Goal: Information Seeking & Learning: Learn about a topic

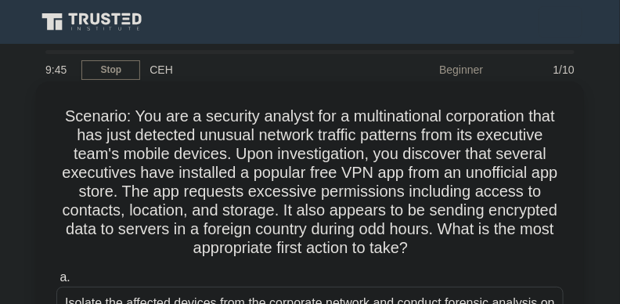
drag, startPoint x: 52, startPoint y: 113, endPoint x: 403, endPoint y: 221, distance: 367.3
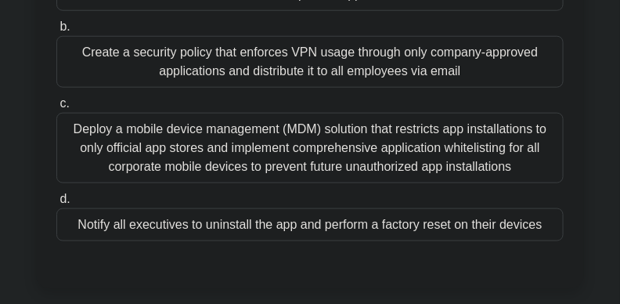
scroll to position [353, 0]
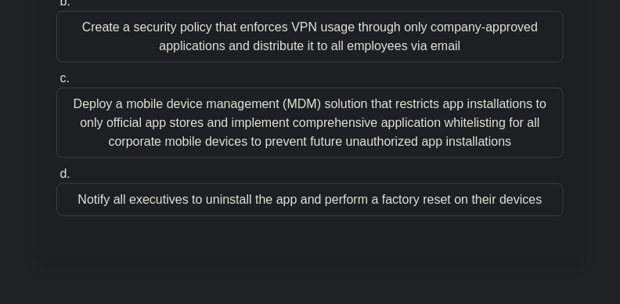
click at [398, 137] on div "Deploy a mobile device management (MDM) solution that restricts app installatio…" at bounding box center [310, 123] width 508 height 71
click at [56, 84] on input "c. Deploy a mobile device management (MDM) solution that restricts app installa…" at bounding box center [56, 79] width 0 height 10
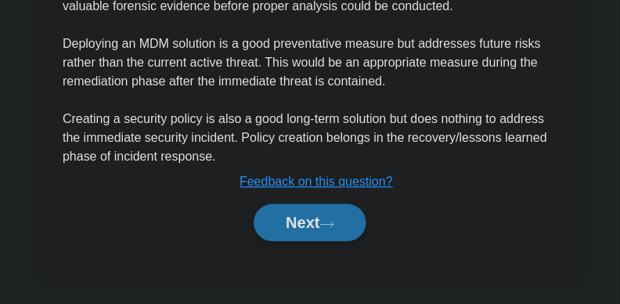
scroll to position [918, 0]
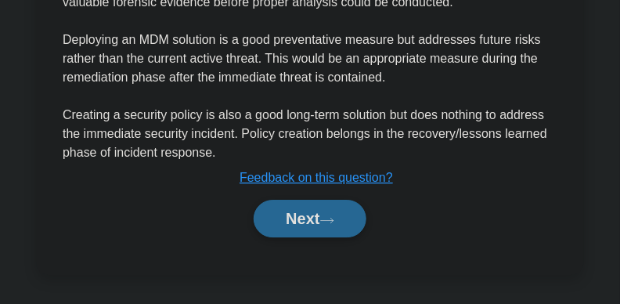
click at [309, 224] on button "Next" at bounding box center [310, 219] width 112 height 38
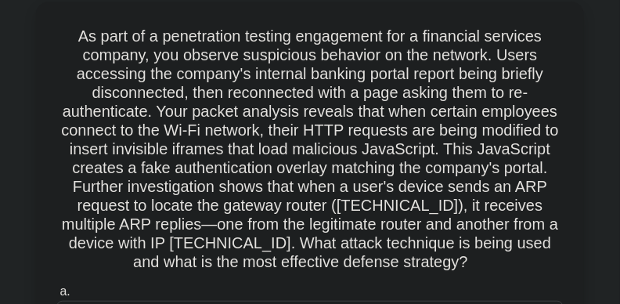
scroll to position [79, 0]
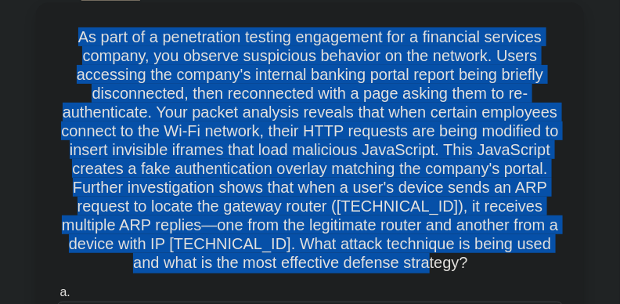
drag, startPoint x: 51, startPoint y: 31, endPoint x: 418, endPoint y: 266, distance: 435.5
click at [385, 207] on h5 "As part of a penetration testing engagement for a financial services company, y…" at bounding box center [310, 150] width 511 height 246
drag, startPoint x: 432, startPoint y: 266, endPoint x: 71, endPoint y: 34, distance: 429.0
click at [71, 34] on h5 "As part of a penetration testing engagement for a financial services company, y…" at bounding box center [310, 150] width 511 height 246
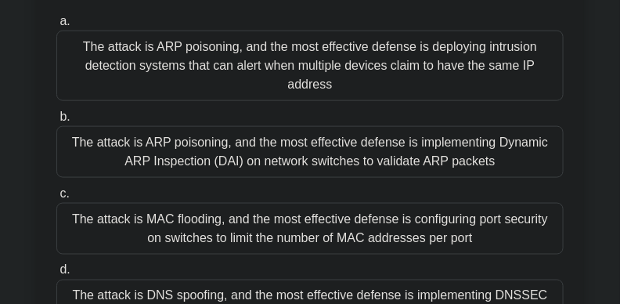
scroll to position [360, 0]
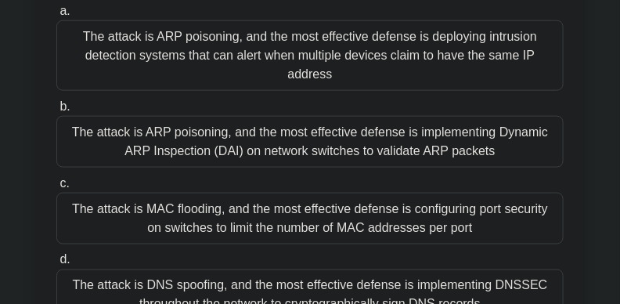
click at [273, 53] on div "The attack is ARP poisoning, and the most effective defense is deploying intrus…" at bounding box center [310, 55] width 508 height 71
click at [56, 16] on input "a. The attack is ARP poisoning, and the most effective defense is deploying int…" at bounding box center [56, 11] width 0 height 10
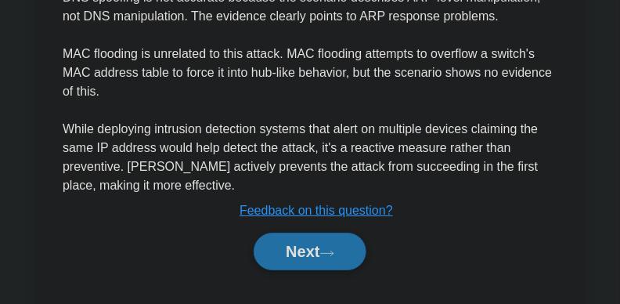
scroll to position [1087, 0]
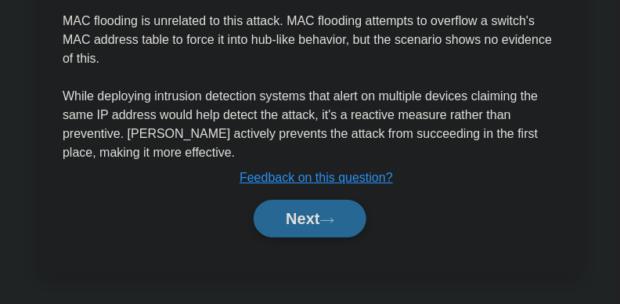
click at [328, 219] on icon at bounding box center [327, 220] width 14 height 9
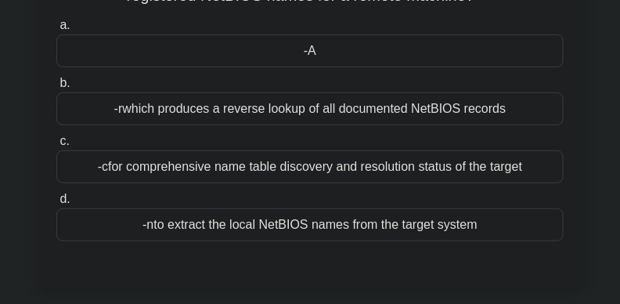
scroll to position [170, 0]
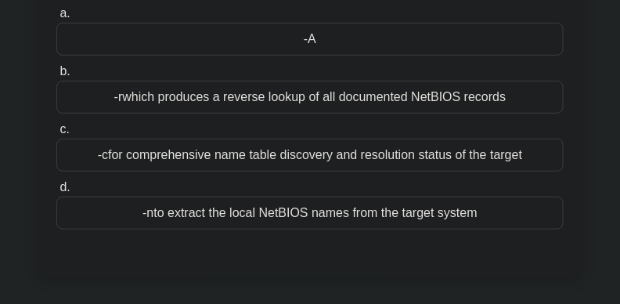
click at [323, 41] on div "-A" at bounding box center [310, 39] width 508 height 33
click at [56, 19] on input "a. -A" at bounding box center [56, 14] width 0 height 10
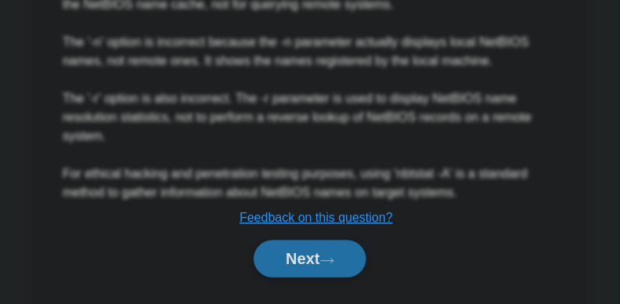
scroll to position [691, 0]
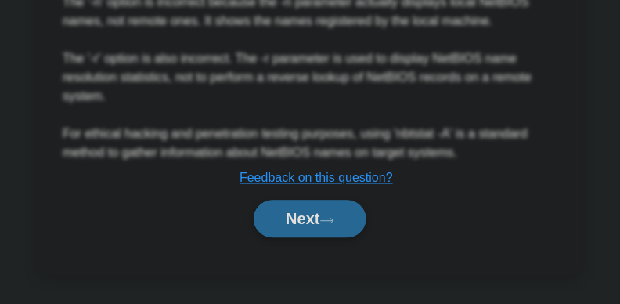
click at [358, 211] on button "Next" at bounding box center [310, 219] width 112 height 38
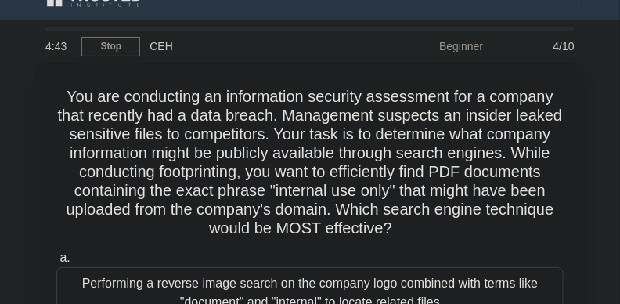
scroll to position [0, 0]
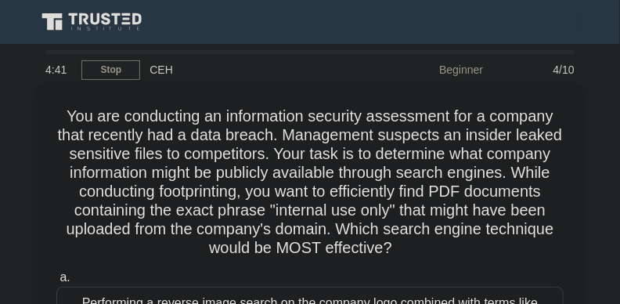
drag, startPoint x: 63, startPoint y: 112, endPoint x: 460, endPoint y: 245, distance: 418.9
click at [460, 245] on h5 "You are conducting an information security assessment for a company that recent…" at bounding box center [310, 183] width 511 height 152
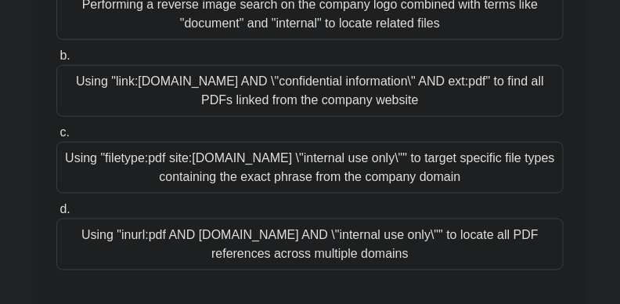
scroll to position [305, 0]
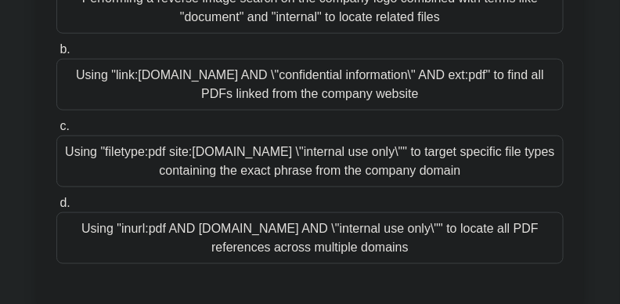
click at [343, 159] on div "Using "filetype:pdf site:company.com \"internal use only\"" to target specific …" at bounding box center [310, 162] width 508 height 52
click at [56, 132] on input "c. Using "filetype:pdf site:company.com \"internal use only\"" to target specif…" at bounding box center [56, 126] width 0 height 10
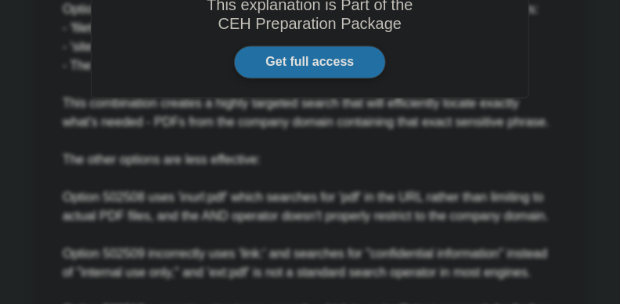
scroll to position [860, 0]
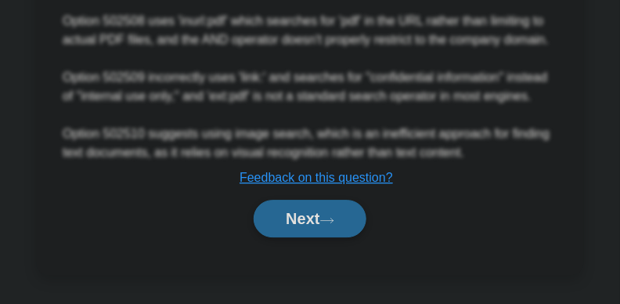
click at [277, 227] on button "Next" at bounding box center [310, 219] width 112 height 38
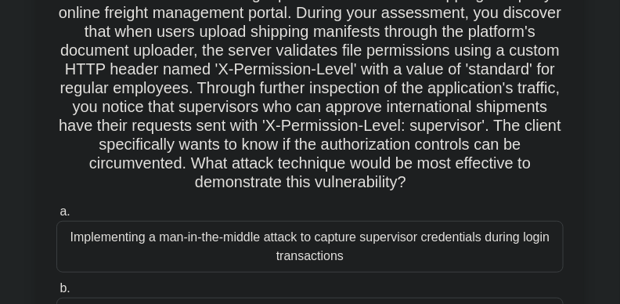
scroll to position [167, 0]
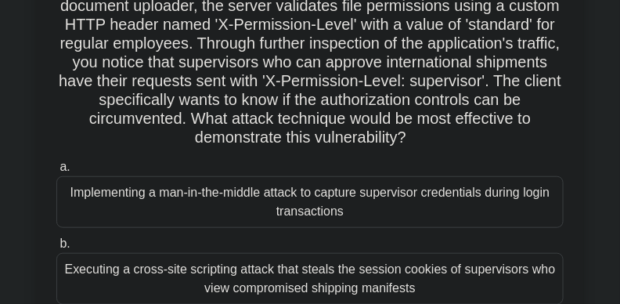
drag, startPoint x: 85, startPoint y: 105, endPoint x: 524, endPoint y: 143, distance: 440.4
click at [524, 143] on h5 "Scenario: You are conducting a penetration test for a shipping company's online…" at bounding box center [310, 44] width 511 height 208
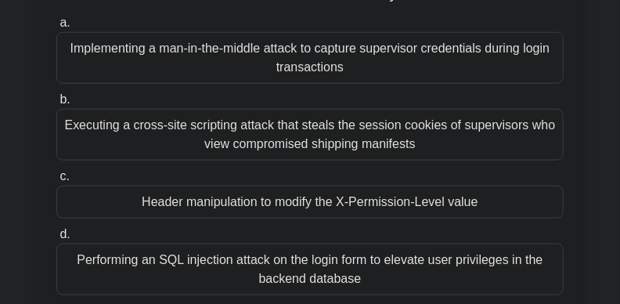
scroll to position [350, 0]
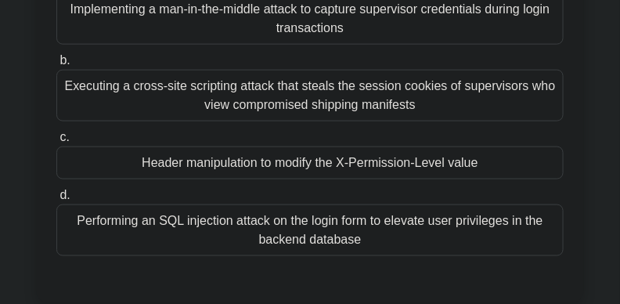
click at [410, 24] on div "Implementing a man-in-the-middle attack to capture supervisor credentials durin…" at bounding box center [310, 19] width 508 height 52
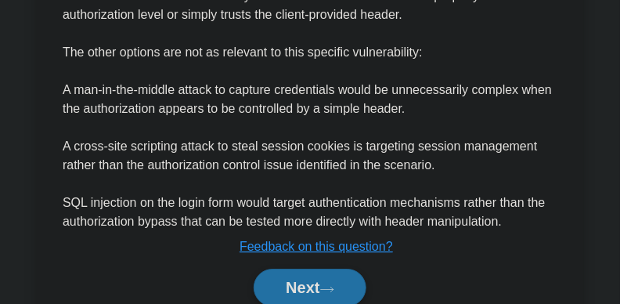
scroll to position [956, 0]
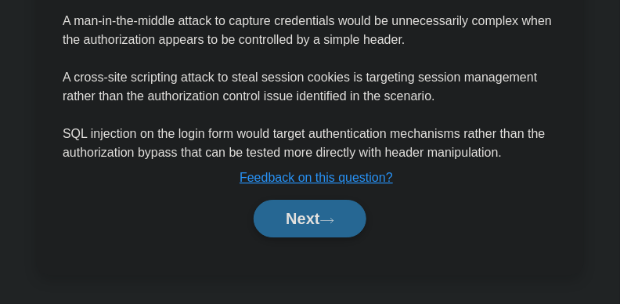
click at [316, 220] on button "Next" at bounding box center [310, 219] width 112 height 38
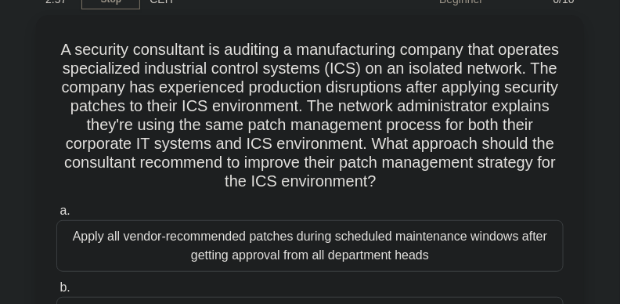
scroll to position [0, 0]
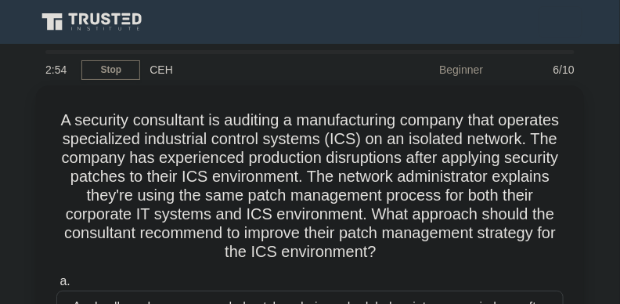
drag, startPoint x: 82, startPoint y: 114, endPoint x: 593, endPoint y: 246, distance: 527.5
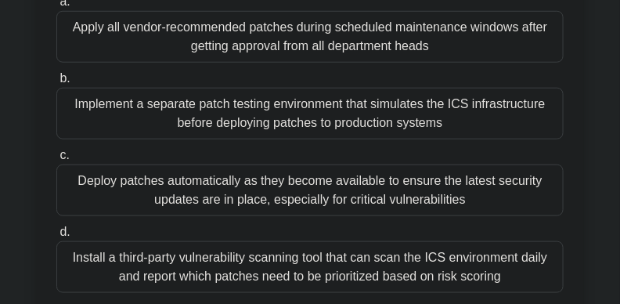
scroll to position [281, 0]
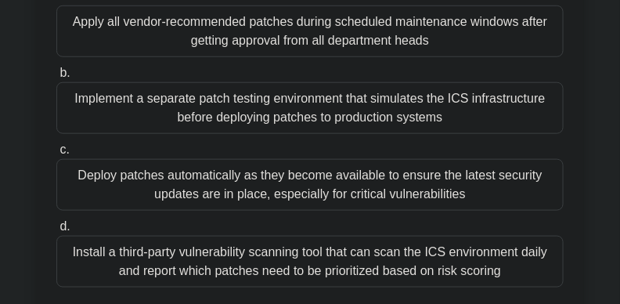
click at [500, 164] on div "Deploy patches automatically as they become available to ensure the latest secu…" at bounding box center [310, 185] width 508 height 52
click at [56, 155] on input "c. Deploy patches automatically as they become available to ensure the latest s…" at bounding box center [56, 150] width 0 height 10
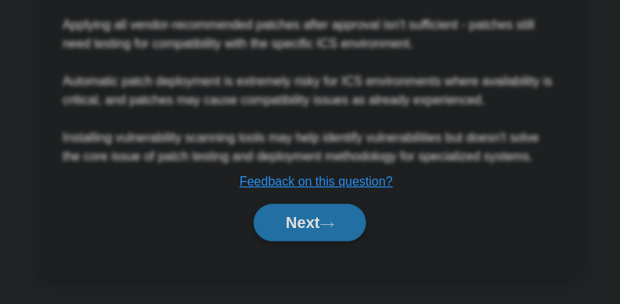
scroll to position [918, 0]
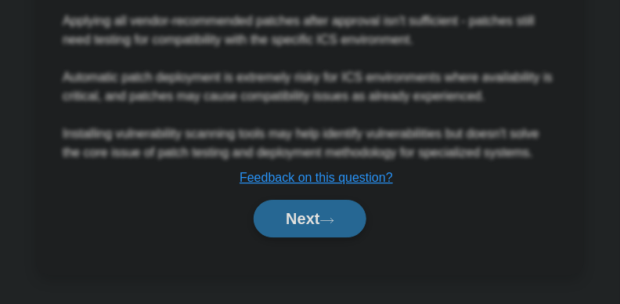
click at [277, 228] on button "Next" at bounding box center [310, 219] width 112 height 38
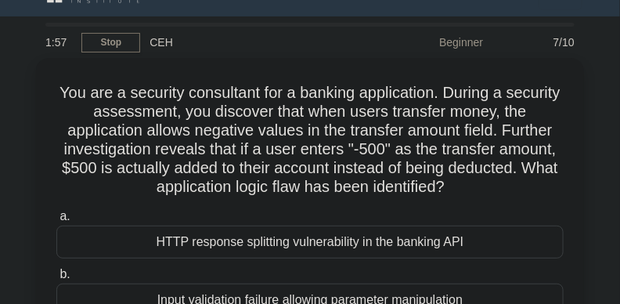
scroll to position [0, 0]
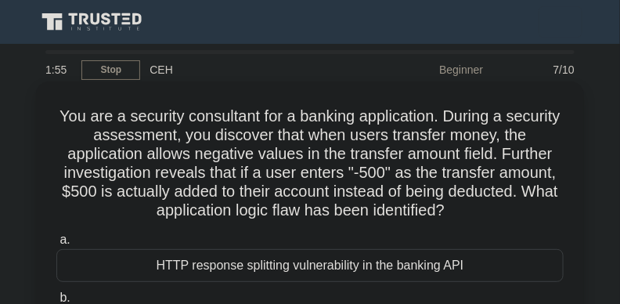
drag, startPoint x: 81, startPoint y: 111, endPoint x: 532, endPoint y: 209, distance: 461.0
click at [576, 215] on div "You are a security consultant for a banking application. During a security asse…" at bounding box center [310, 292] width 536 height 409
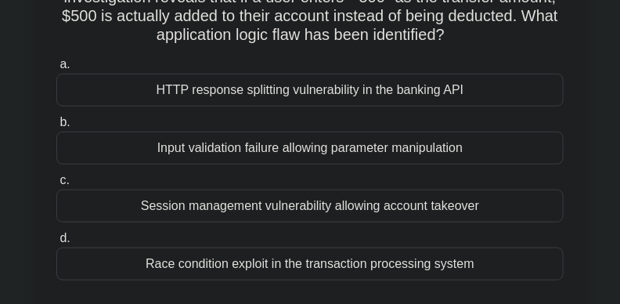
scroll to position [186, 0]
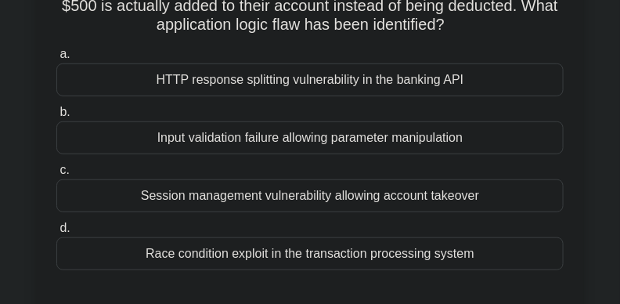
click at [473, 256] on div "Race condition exploit in the transaction processing system" at bounding box center [310, 253] width 508 height 33
click at [56, 233] on input "d. Race condition exploit in the transaction processing system" at bounding box center [56, 228] width 0 height 10
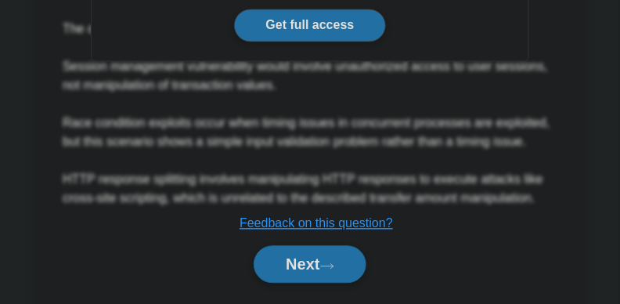
scroll to position [643, 0]
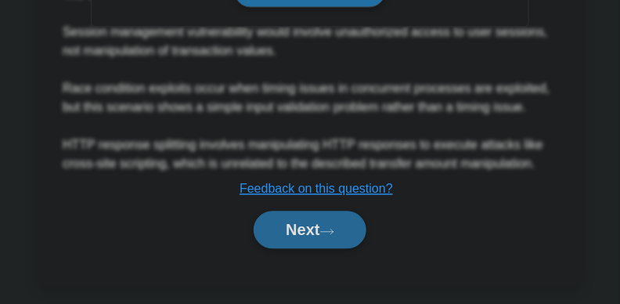
click at [314, 247] on button "Next" at bounding box center [310, 230] width 112 height 38
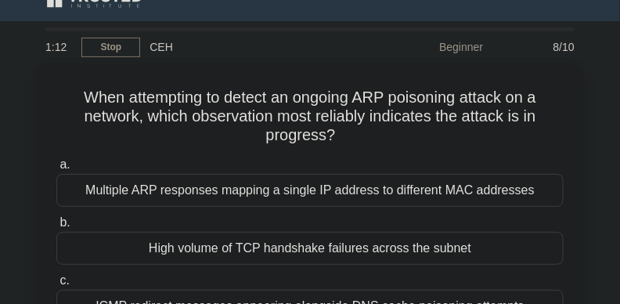
scroll to position [21, 0]
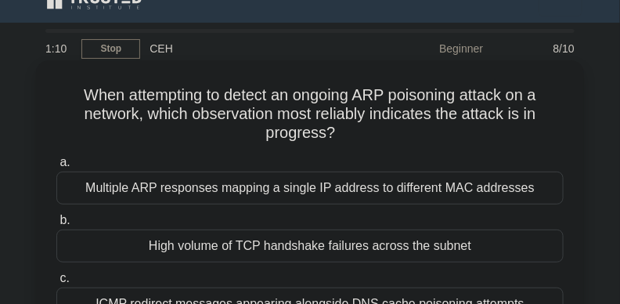
drag, startPoint x: 75, startPoint y: 89, endPoint x: 378, endPoint y: 143, distance: 308.0
click at [378, 143] on h5 "When attempting to detect an ongoing ARP poisoning attack on a network, which o…" at bounding box center [310, 114] width 511 height 58
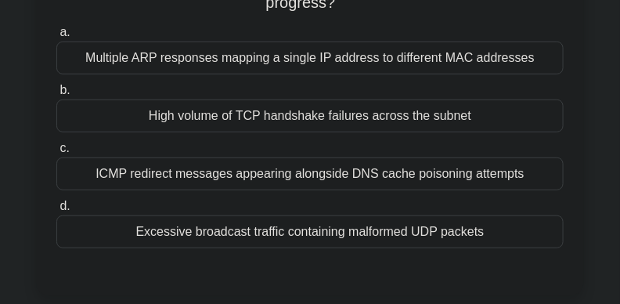
scroll to position [158, 0]
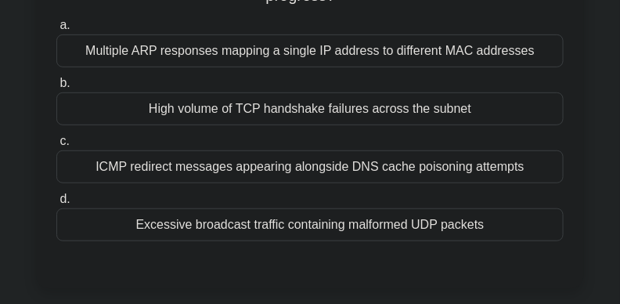
click at [342, 164] on div "ICMP redirect messages appearing alongside DNS cache poisoning attempts" at bounding box center [310, 166] width 508 height 33
click at [56, 147] on input "c. ICMP redirect messages appearing alongside DNS cache poisoning attempts" at bounding box center [56, 141] width 0 height 10
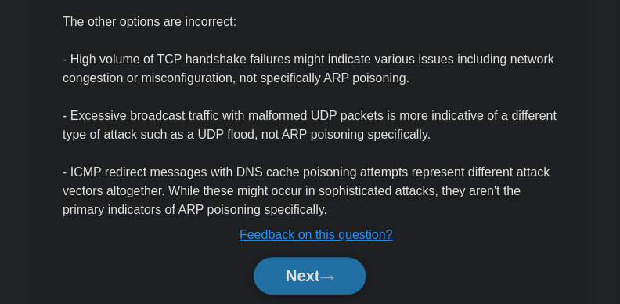
scroll to position [693, 0]
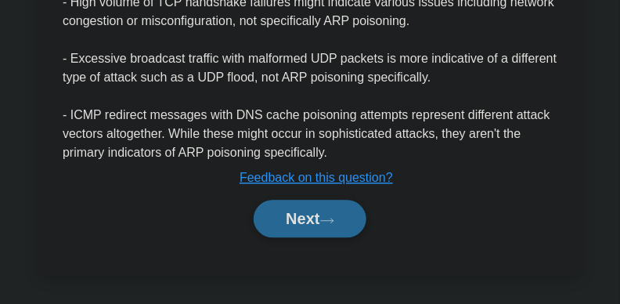
click at [317, 215] on button "Next" at bounding box center [310, 219] width 112 height 38
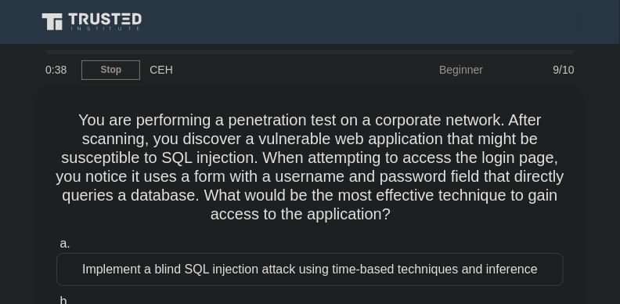
scroll to position [44, 0]
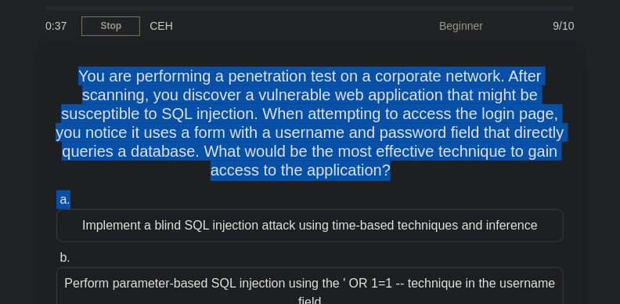
drag, startPoint x: 104, startPoint y: 75, endPoint x: 619, endPoint y: 194, distance: 528.1
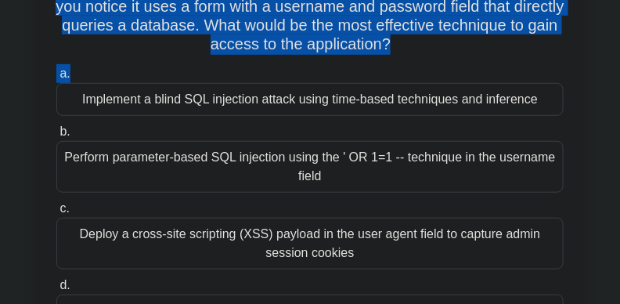
scroll to position [220, 0]
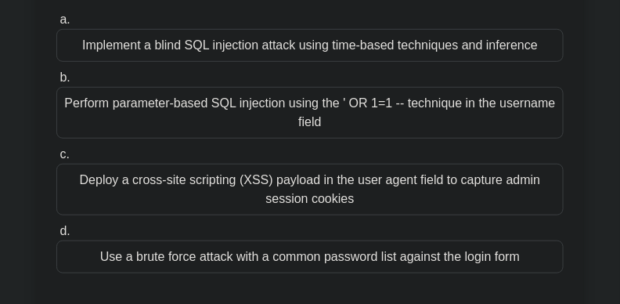
click at [379, 117] on div "Perform parameter-based SQL injection using the ' OR 1=1 -- technique in the us…" at bounding box center [310, 113] width 508 height 52
click at [56, 83] on input "b. Perform parameter-based SQL injection using the ' OR 1=1 -- technique in the…" at bounding box center [56, 78] width 0 height 10
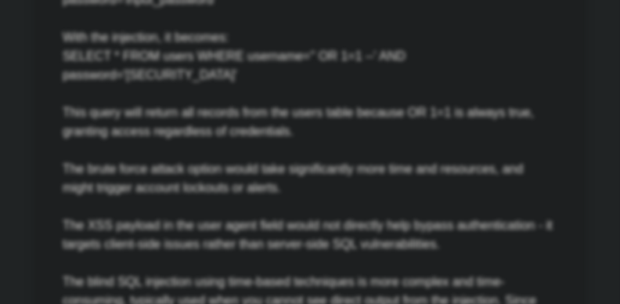
scroll to position [954, 0]
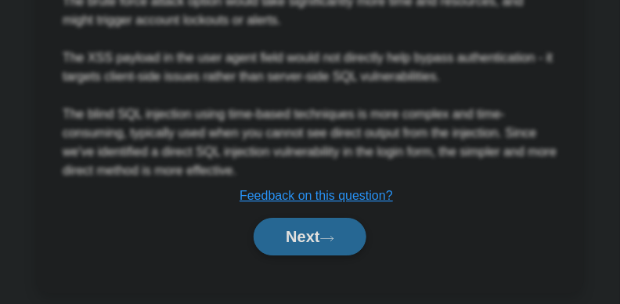
click at [297, 218] on button "Next" at bounding box center [310, 237] width 112 height 38
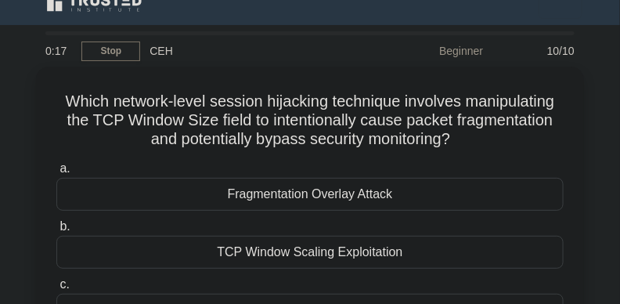
scroll to position [0, 0]
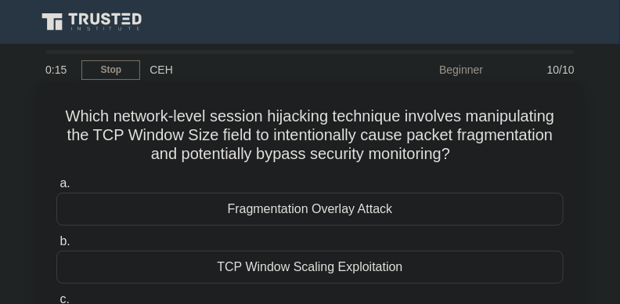
drag, startPoint x: 56, startPoint y: 107, endPoint x: 364, endPoint y: 168, distance: 313.0
click at [528, 168] on div "Which network-level session hijacking technique involves manipulating the TCP W…" at bounding box center [310, 264] width 536 height 353
drag, startPoint x: 361, startPoint y: 166, endPoint x: 363, endPoint y: 150, distance: 16.5
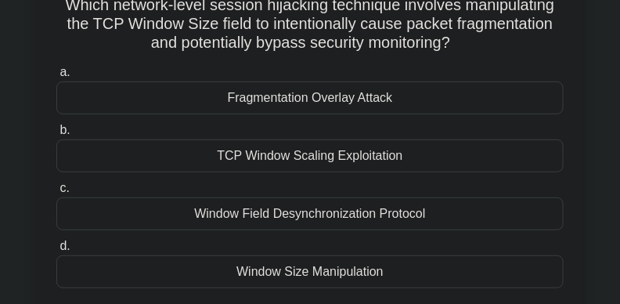
scroll to position [114, 0]
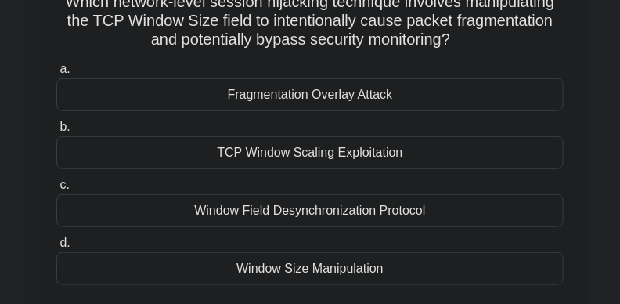
click at [530, 262] on div "Window Size Manipulation" at bounding box center [310, 268] width 508 height 33
click at [56, 248] on input "d. Window Size Manipulation" at bounding box center [56, 243] width 0 height 10
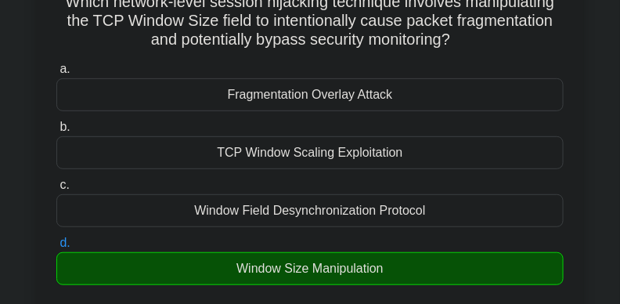
drag, startPoint x: 626, startPoint y: 0, endPoint x: 445, endPoint y: 67, distance: 193.1
click at [479, 73] on label "a. Fragmentation Overlay Attack" at bounding box center [310, 86] width 508 height 52
click at [56, 73] on input "a. Fragmentation Overlay Attack" at bounding box center [56, 69] width 0 height 10
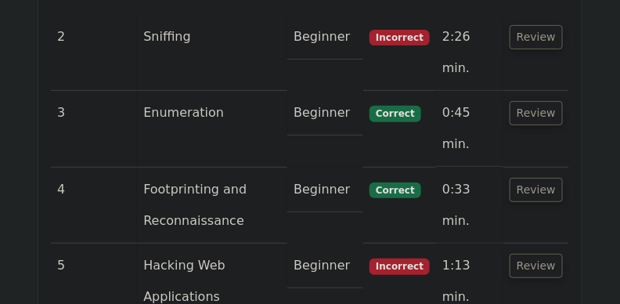
scroll to position [2599, 0]
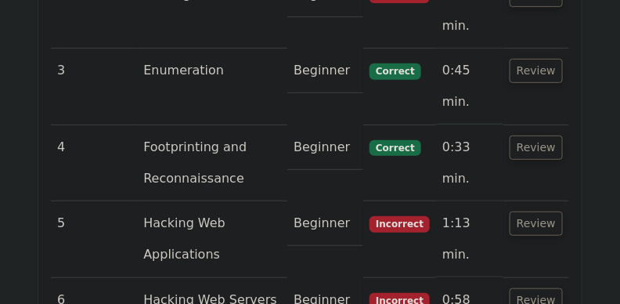
click at [530, 288] on button "Review" at bounding box center [536, 300] width 53 height 24
click at [543, 212] on button "Review" at bounding box center [536, 224] width 53 height 24
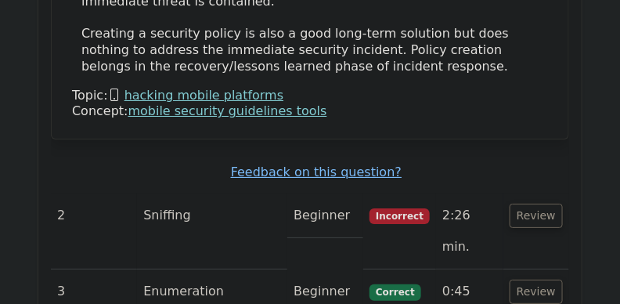
scroll to position [2358, 0]
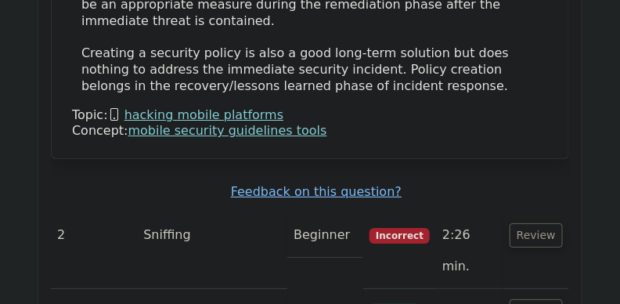
click at [540, 223] on button "Review" at bounding box center [536, 235] width 53 height 24
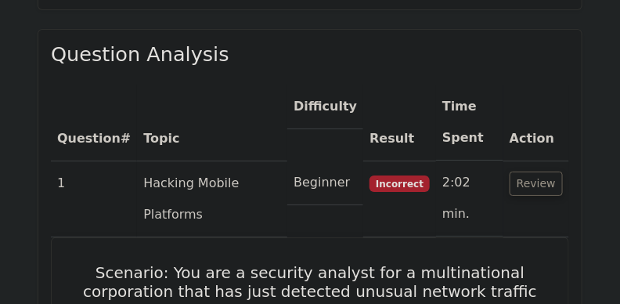
scroll to position [1131, 0]
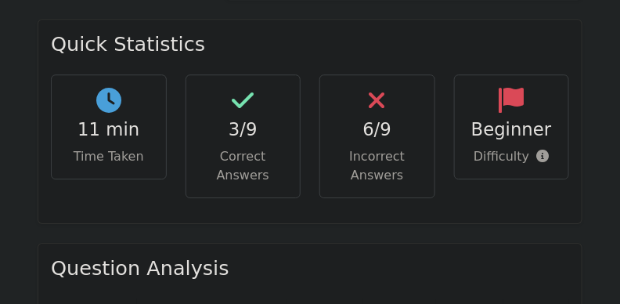
scroll to position [1039, 0]
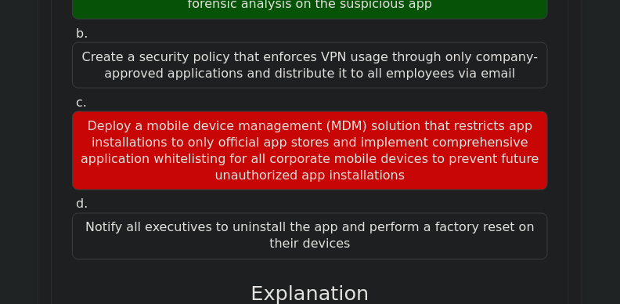
scroll to position [1666, 0]
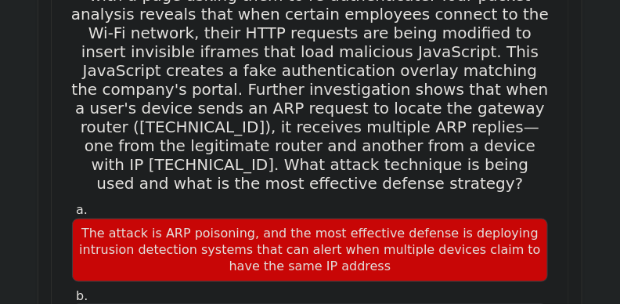
scroll to position [2778, 0]
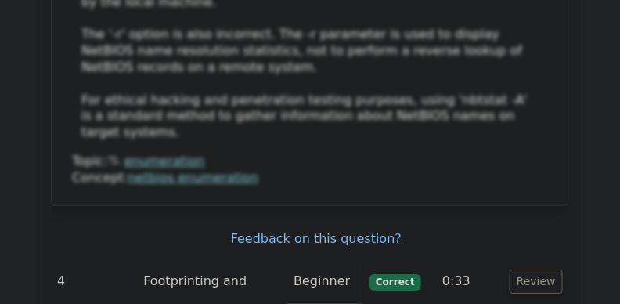
scroll to position [4721, 0]
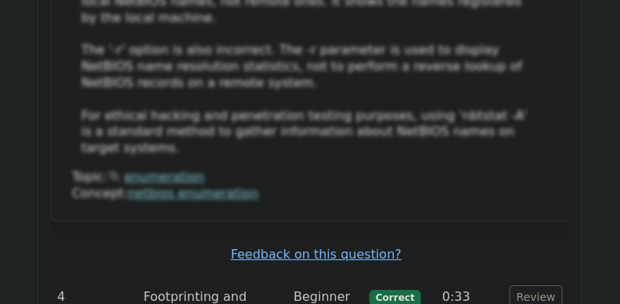
drag, startPoint x: 90, startPoint y: 129, endPoint x: 19, endPoint y: 63, distance: 97.6
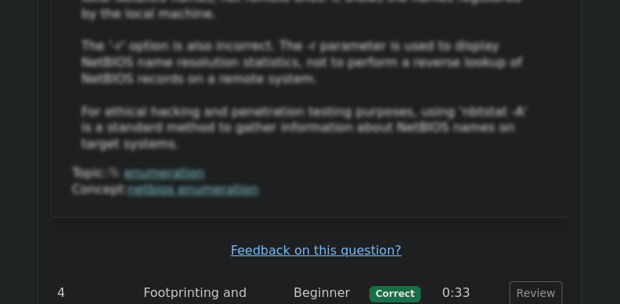
drag, startPoint x: 240, startPoint y: 129, endPoint x: 373, endPoint y: 142, distance: 133.8
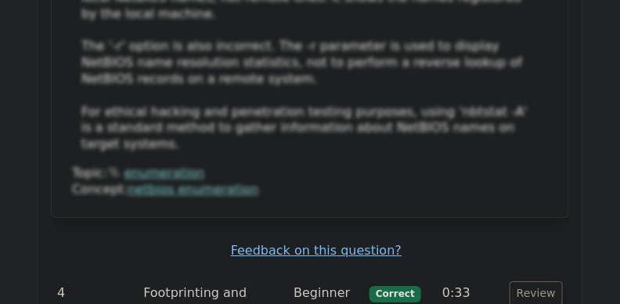
drag, startPoint x: 379, startPoint y: 165, endPoint x: 169, endPoint y: 121, distance: 214.7
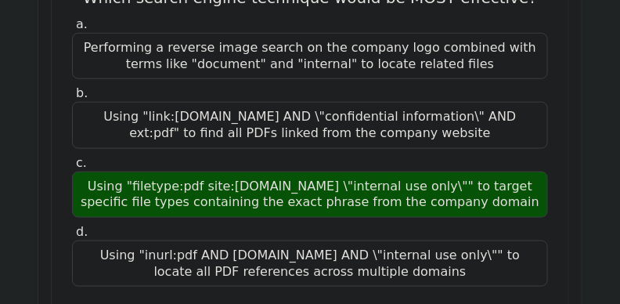
scroll to position [5254, 0]
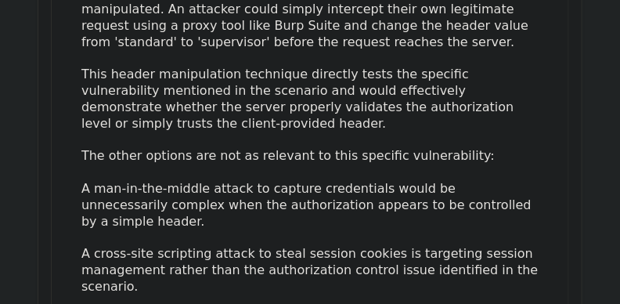
scroll to position [7009, 0]
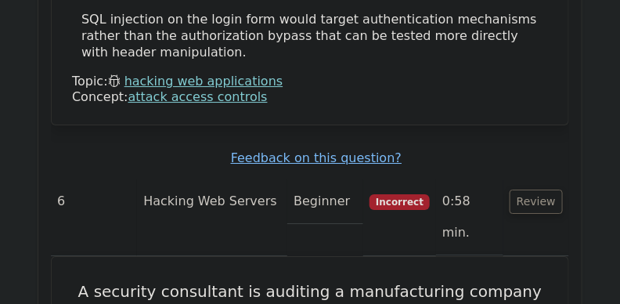
scroll to position [7275, 0]
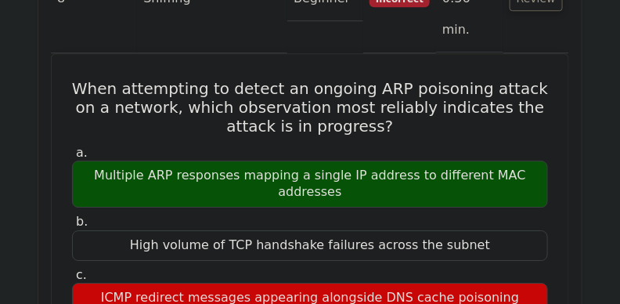
scroll to position [9697, 0]
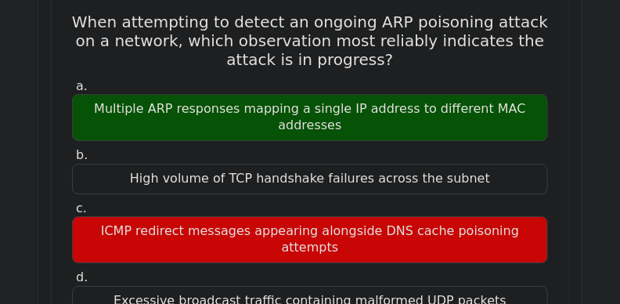
drag, startPoint x: 484, startPoint y: 92, endPoint x: 466, endPoint y: 92, distance: 18.0
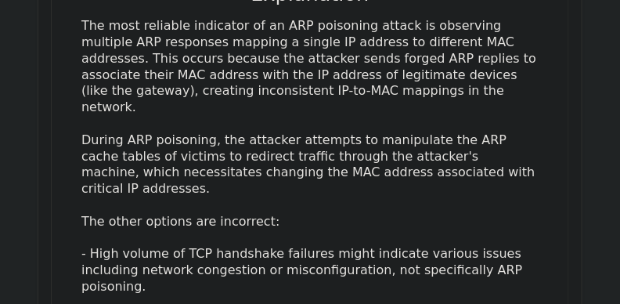
scroll to position [10073, 0]
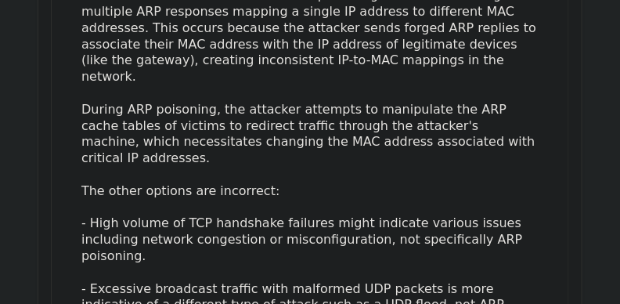
scroll to position [10088, 0]
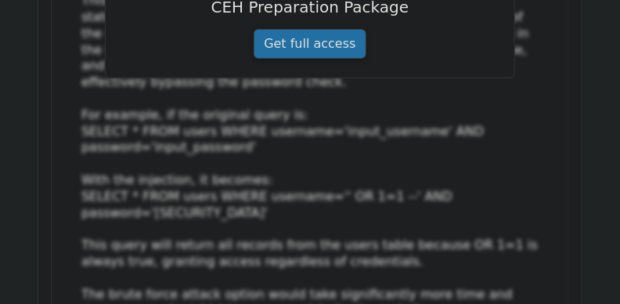
scroll to position [11248, 0]
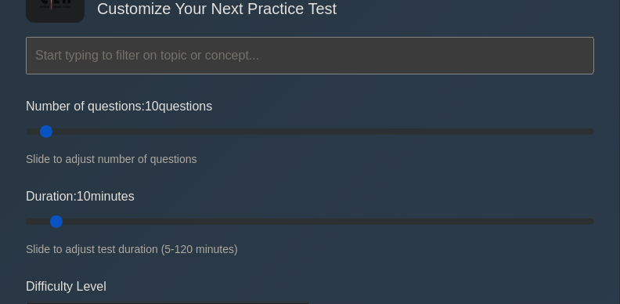
scroll to position [132, 0]
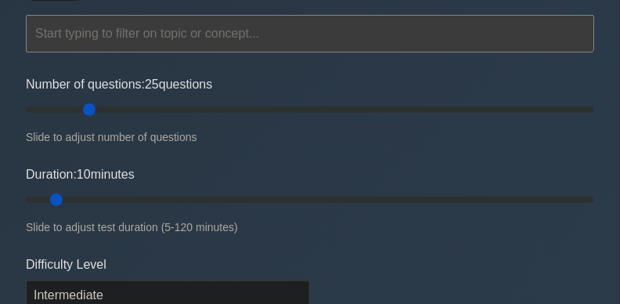
drag, startPoint x: 51, startPoint y: 112, endPoint x: 85, endPoint y: 110, distance: 34.6
type input "25"
click at [85, 109] on input "Number of questions: 25 questions" at bounding box center [310, 109] width 569 height 19
drag, startPoint x: 61, startPoint y: 200, endPoint x: 122, endPoint y: 201, distance: 61.1
type input "25"
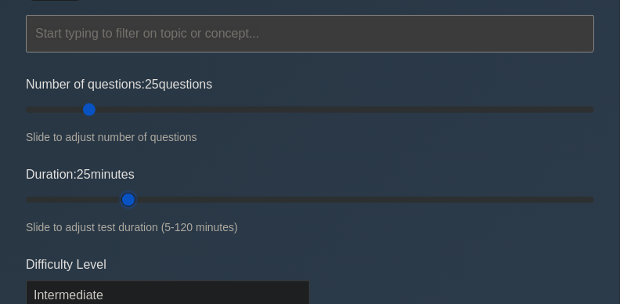
click at [121, 201] on input "Duration: 25 minutes" at bounding box center [310, 199] width 569 height 19
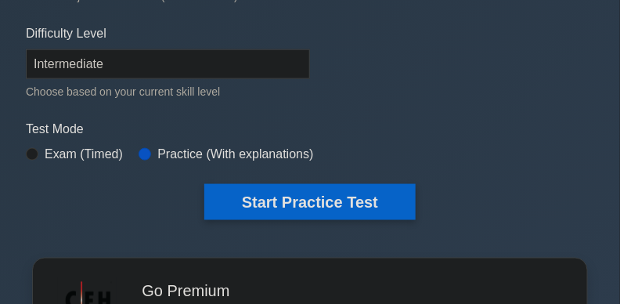
scroll to position [406, 0]
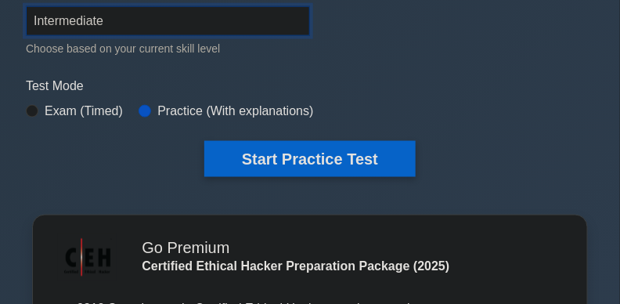
click at [62, 15] on select "Beginner Intermediate Expert" at bounding box center [168, 21] width 284 height 30
select select "expert"
click at [26, 6] on select "Beginner Intermediate Expert" at bounding box center [168, 21] width 284 height 30
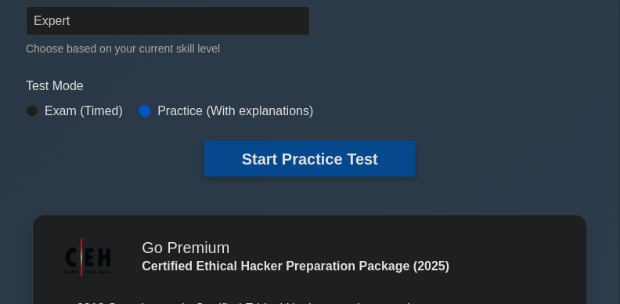
click at [336, 157] on button "Start Practice Test" at bounding box center [310, 159] width 212 height 36
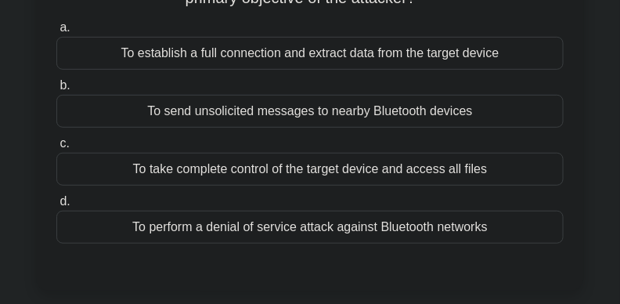
scroll to position [157, 0]
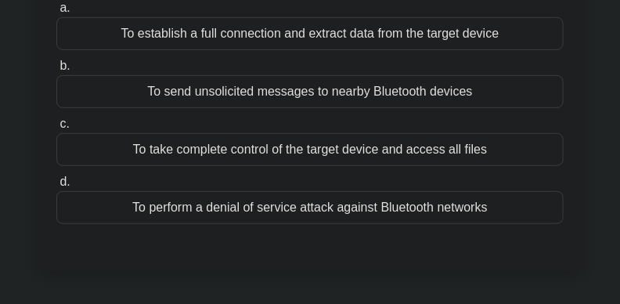
click at [309, 92] on div "To send unsolicited messages to nearby Bluetooth devices" at bounding box center [310, 91] width 508 height 33
click at [56, 71] on input "b. To send unsolicited messages to nearby Bluetooth devices" at bounding box center [56, 66] width 0 height 10
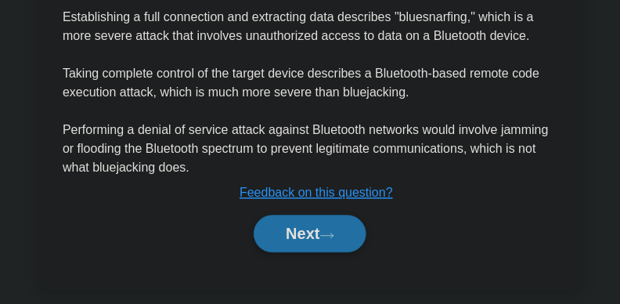
scroll to position [653, 0]
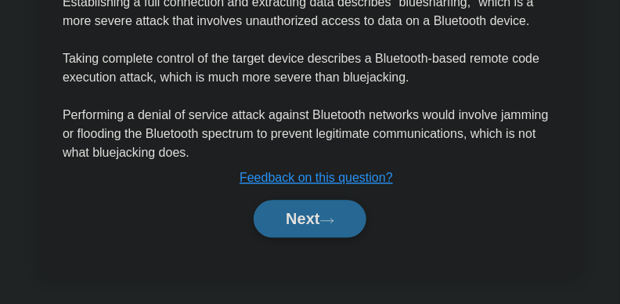
click at [300, 226] on button "Next" at bounding box center [310, 219] width 112 height 38
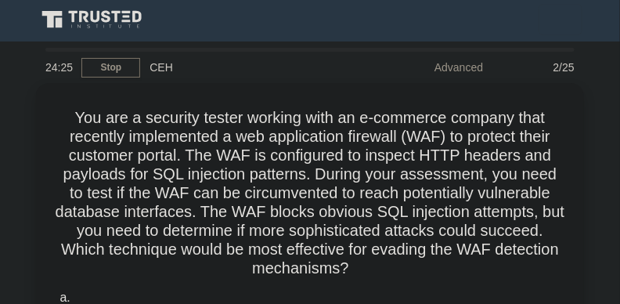
scroll to position [0, 0]
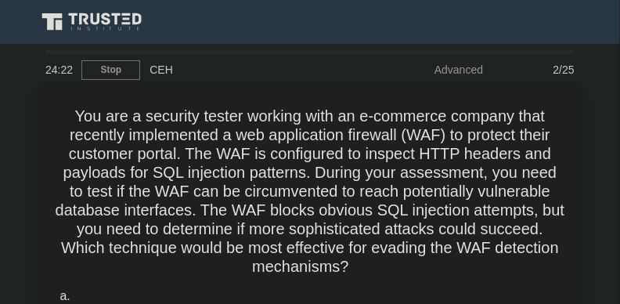
drag, startPoint x: 64, startPoint y: 112, endPoint x: 398, endPoint y: 266, distance: 367.4
click at [398, 266] on h5 "You are a security tester working with an e-commerce company that recently impl…" at bounding box center [310, 192] width 511 height 171
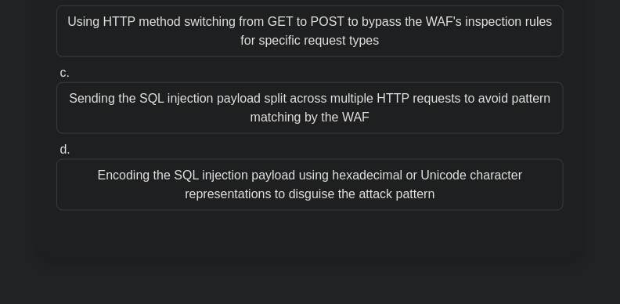
scroll to position [385, 0]
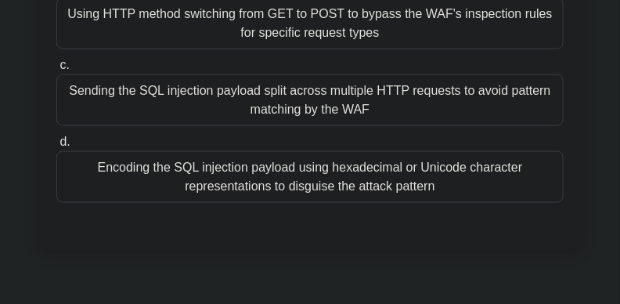
click at [469, 189] on div "Encoding the SQL injection payload using hexadecimal or Unicode character repre…" at bounding box center [310, 177] width 508 height 52
click at [56, 147] on input "d. Encoding the SQL injection payload using hexadecimal or Unicode character re…" at bounding box center [56, 142] width 0 height 10
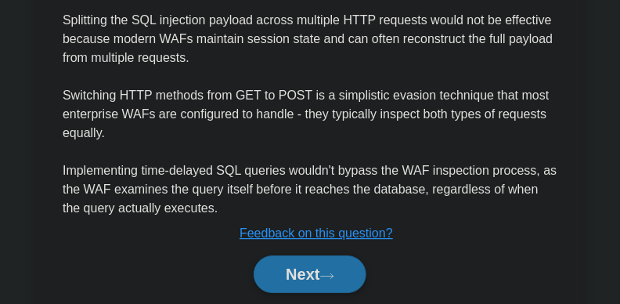
scroll to position [917, 0]
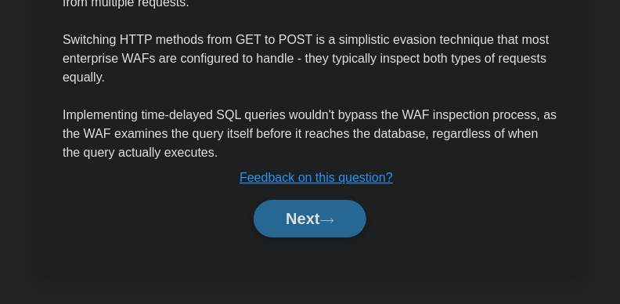
click at [302, 227] on button "Next" at bounding box center [310, 219] width 112 height 38
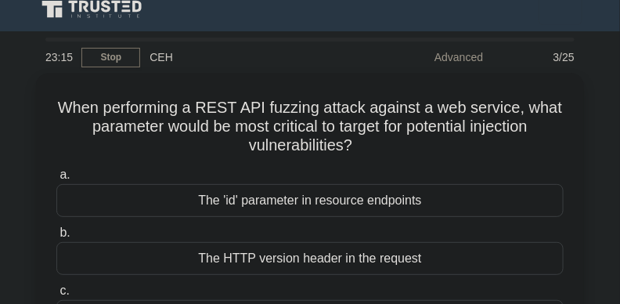
scroll to position [0, 0]
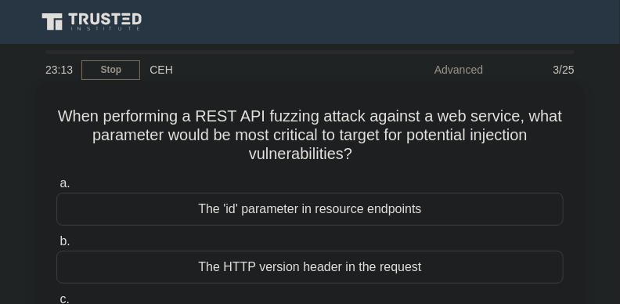
drag, startPoint x: 48, startPoint y: 107, endPoint x: 383, endPoint y: 166, distance: 340.6
click at [383, 166] on div "When performing a REST API fuzzing attack against a web service, what parameter…" at bounding box center [310, 273] width 536 height 371
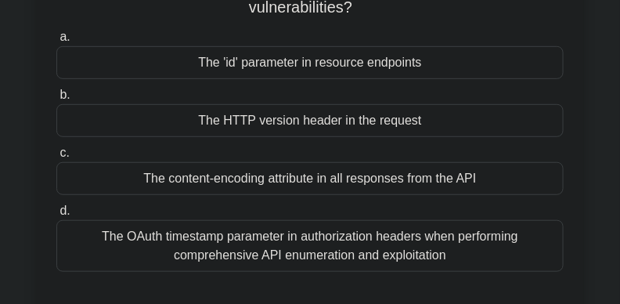
scroll to position [157, 0]
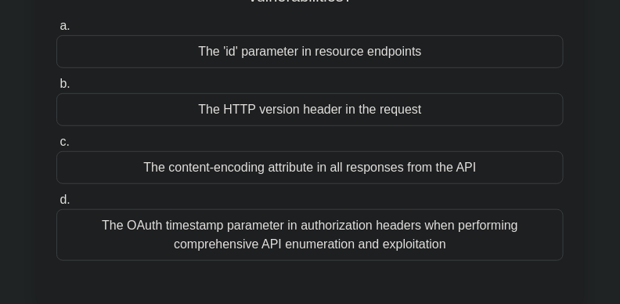
click at [384, 60] on div "The 'id' parameter in resource endpoints" at bounding box center [310, 51] width 508 height 33
click at [56, 31] on input "a. The 'id' parameter in resource endpoints" at bounding box center [56, 26] width 0 height 10
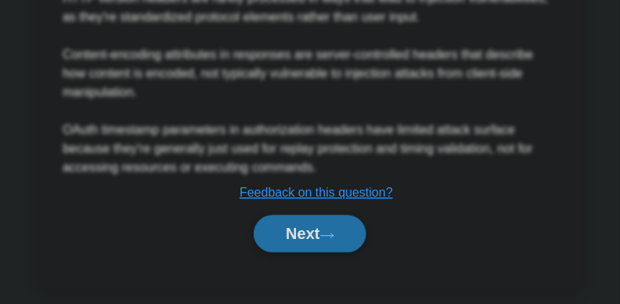
scroll to position [710, 0]
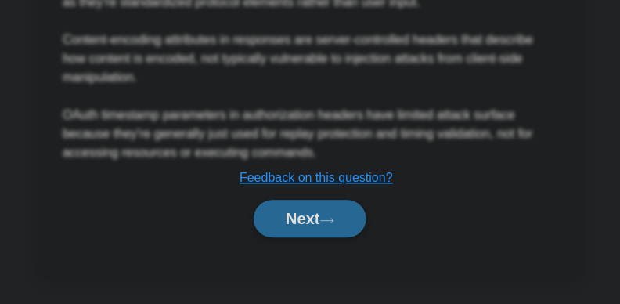
click at [302, 212] on button "Next" at bounding box center [310, 219] width 112 height 38
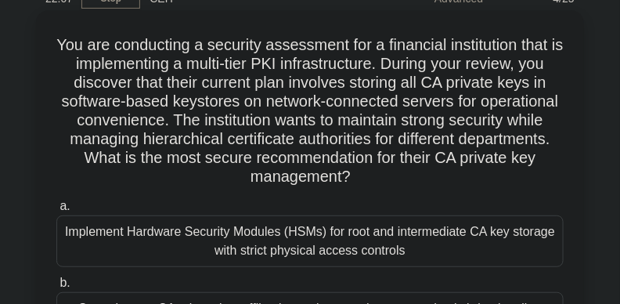
scroll to position [71, 0]
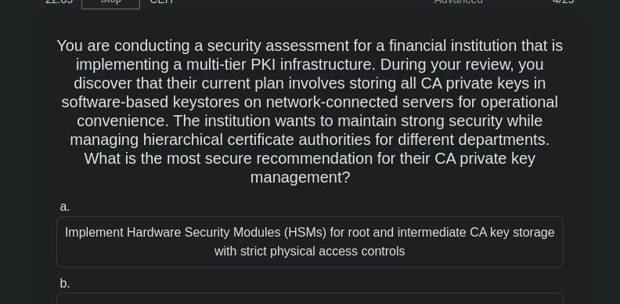
drag, startPoint x: 56, startPoint y: 44, endPoint x: 393, endPoint y: 175, distance: 361.4
click at [393, 175] on h5 "You are conducting a security assessment for a financial institution that is im…" at bounding box center [310, 112] width 511 height 152
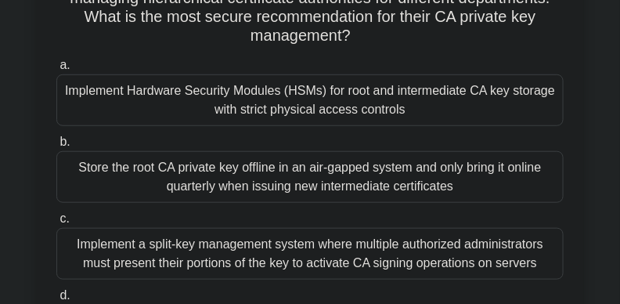
scroll to position [196, 0]
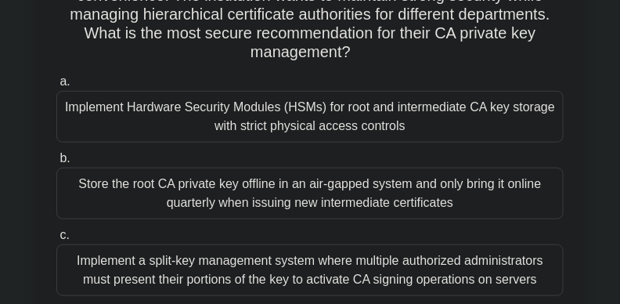
click at [400, 122] on div "Implement Hardware Security Modules (HSMs) for root and intermediate CA key sto…" at bounding box center [310, 117] width 508 height 52
click at [56, 87] on input "a. Implement Hardware Security Modules (HSMs) for root and intermediate CA key …" at bounding box center [56, 82] width 0 height 10
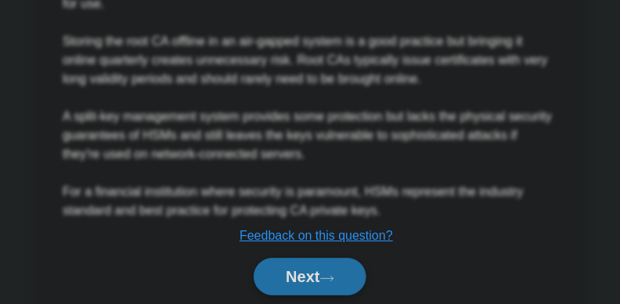
scroll to position [1029, 0]
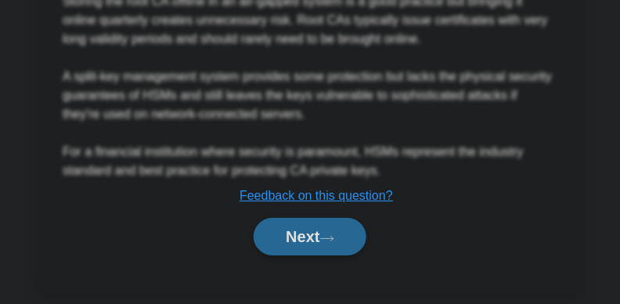
click at [292, 218] on button "Next" at bounding box center [310, 237] width 112 height 38
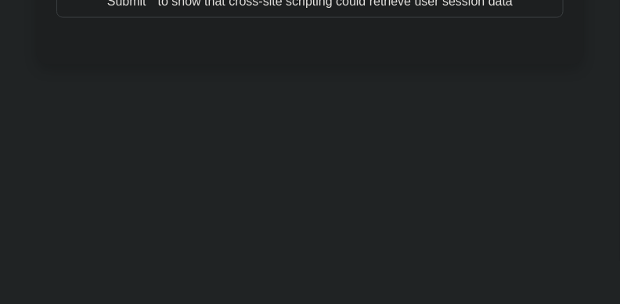
scroll to position [535, 0]
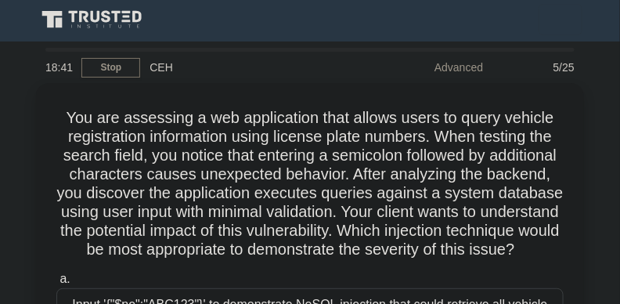
scroll to position [0, 0]
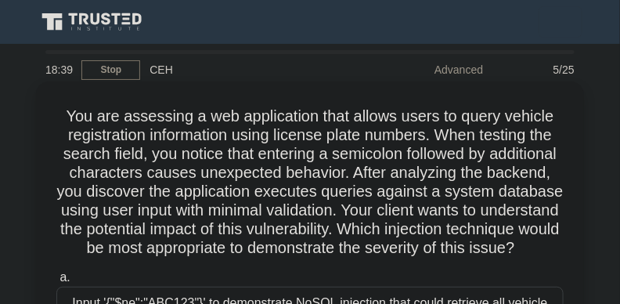
drag, startPoint x: 88, startPoint y: 122, endPoint x: 389, endPoint y: 264, distance: 333.3
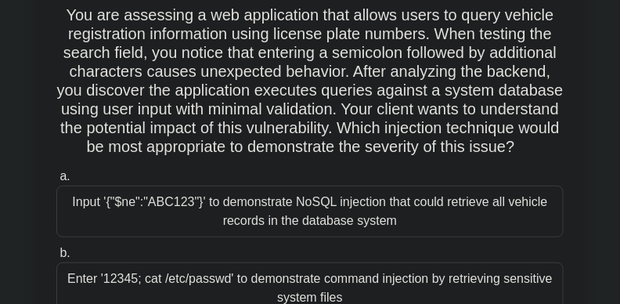
scroll to position [89, 0]
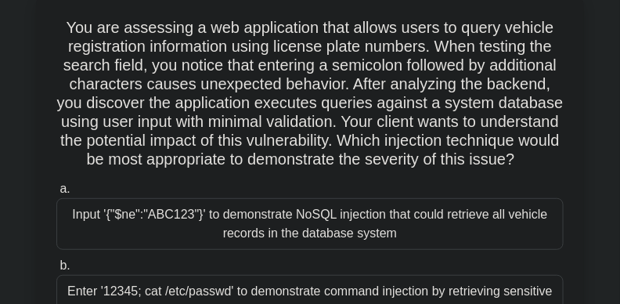
click at [535, 155] on h5 "You are assessing a web application that allows users to query vehicle registra…" at bounding box center [310, 94] width 511 height 152
drag, startPoint x: 624, startPoint y: 107, endPoint x: 438, endPoint y: 72, distance: 189.0
click at [438, 72] on h5 "You are assessing a web application that allows users to query vehicle registra…" at bounding box center [310, 94] width 511 height 152
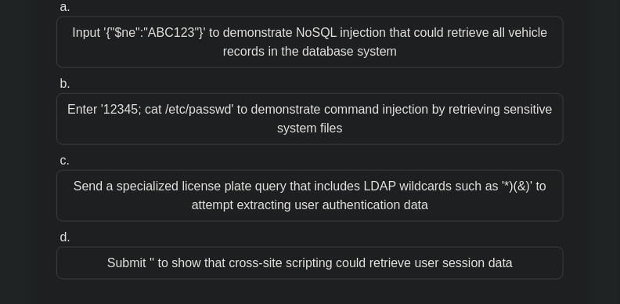
scroll to position [282, 0]
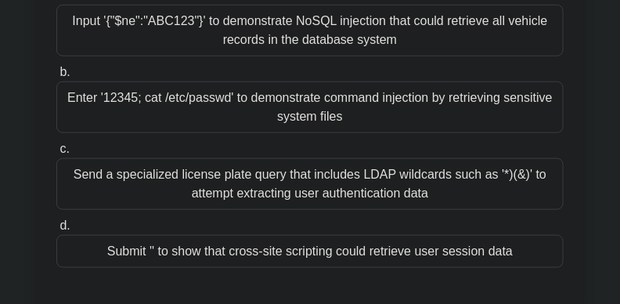
click at [418, 54] on div "Input '{"$ne":"ABC123"}' to demonstrate NoSQL injection that could retrieve all…" at bounding box center [310, 31] width 508 height 52
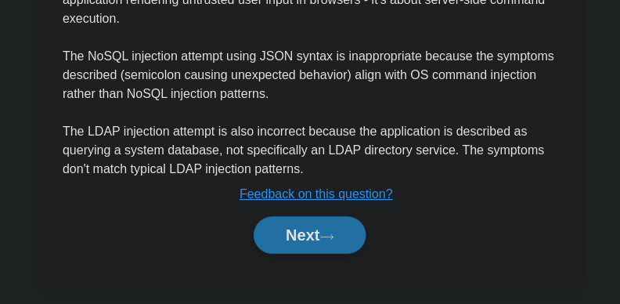
scroll to position [899, 0]
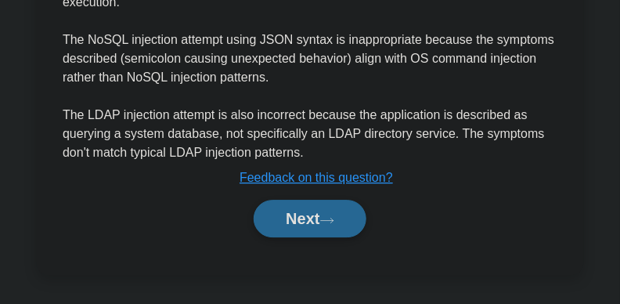
click at [320, 219] on button "Next" at bounding box center [310, 219] width 112 height 38
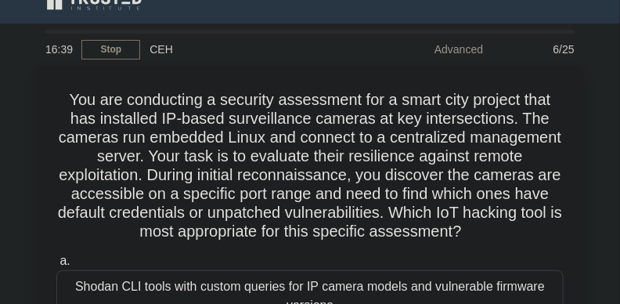
scroll to position [5, 0]
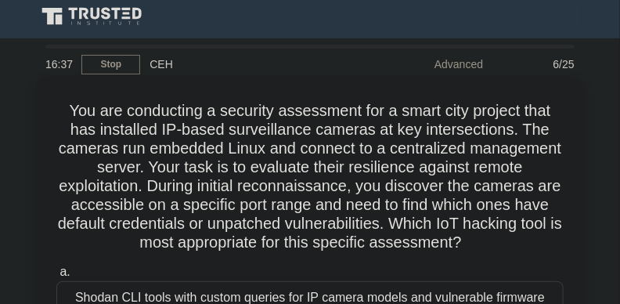
drag, startPoint x: 59, startPoint y: 110, endPoint x: 581, endPoint y: 238, distance: 538.1
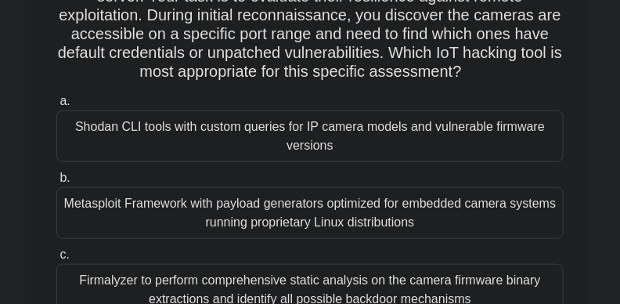
scroll to position [170, 0]
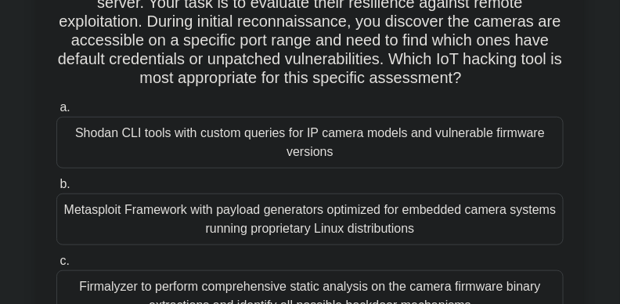
click at [411, 150] on div "Shodan CLI tools with custom queries for IP camera models and vulnerable firmwa…" at bounding box center [310, 143] width 508 height 52
click at [56, 113] on input "a. Shodan CLI tools with custom queries for IP camera models and vulnerable fir…" at bounding box center [56, 108] width 0 height 10
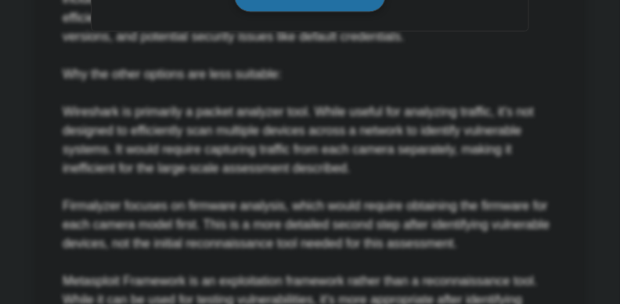
scroll to position [935, 0]
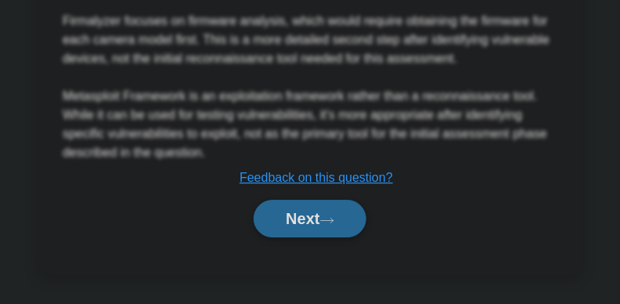
click at [327, 224] on icon at bounding box center [327, 220] width 14 height 9
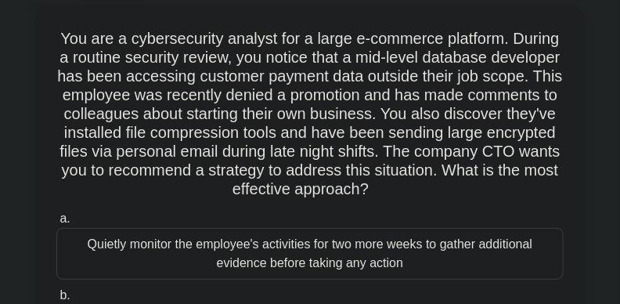
scroll to position [0, 0]
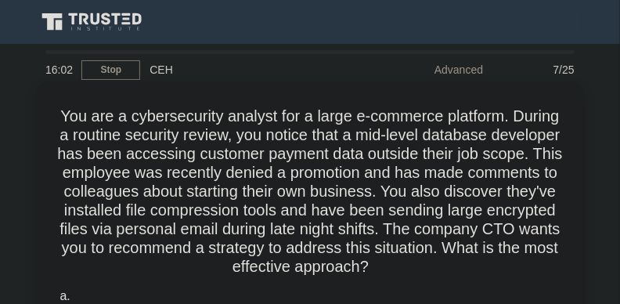
drag, startPoint x: 88, startPoint y: 111, endPoint x: 401, endPoint y: 204, distance: 326.9
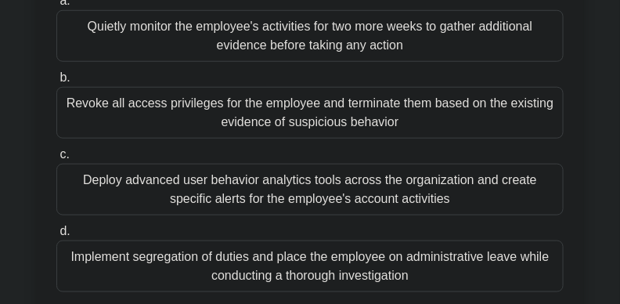
scroll to position [302, 0]
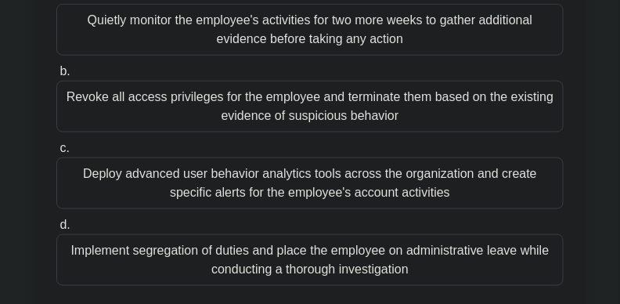
click at [479, 99] on div "Revoke all access privileges for the employee and terminate them based on the e…" at bounding box center [310, 107] width 508 height 52
click at [56, 77] on input "b. Revoke all access privileges for the employee and terminate them based on th…" at bounding box center [56, 72] width 0 height 10
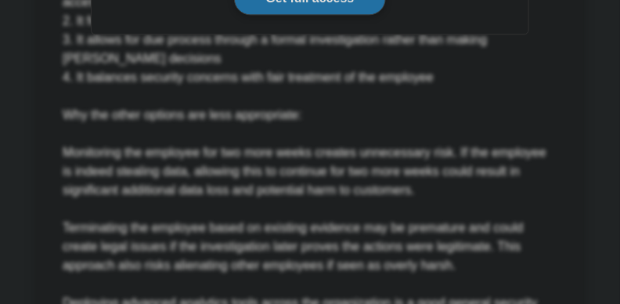
scroll to position [956, 0]
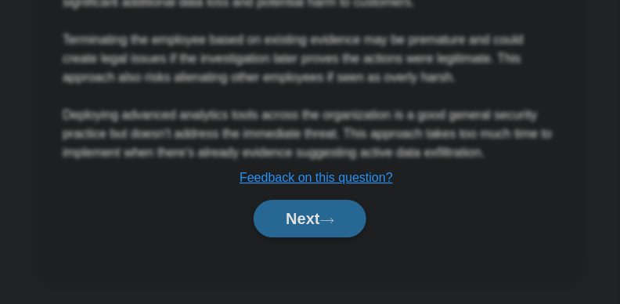
click at [266, 212] on button "Next" at bounding box center [310, 219] width 112 height 38
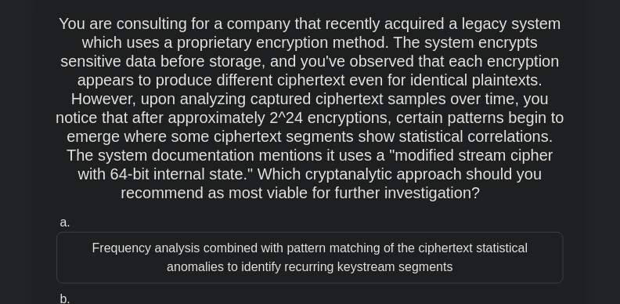
scroll to position [131, 0]
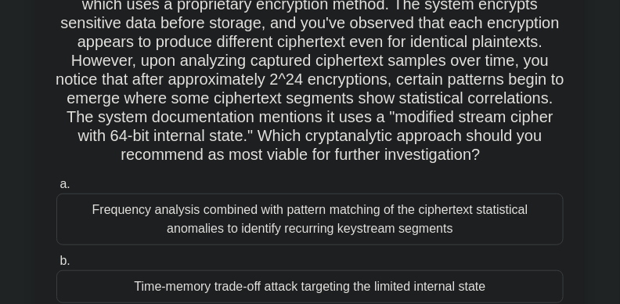
drag, startPoint x: 79, startPoint y: 110, endPoint x: 384, endPoint y: 182, distance: 313.0
click at [384, 165] on h5 "You are consulting for a company that recently acquired a legacy system which u…" at bounding box center [310, 71] width 511 height 190
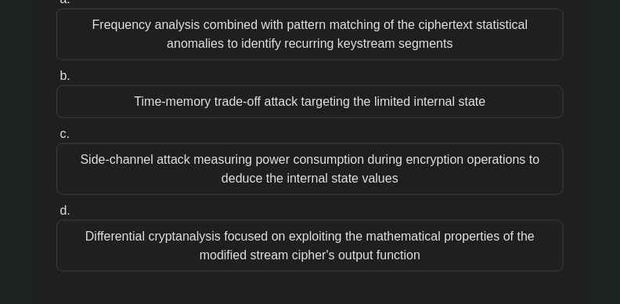
scroll to position [323, 0]
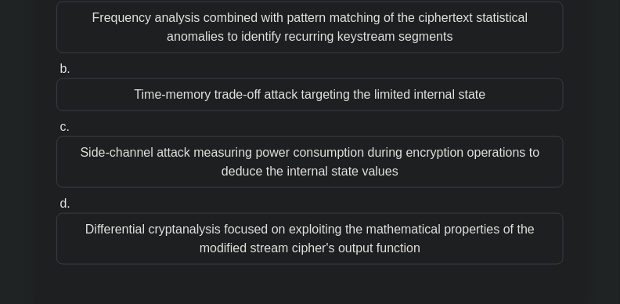
click at [461, 45] on div "Frequency analysis combined with pattern matching of the ciphertext statistical…" at bounding box center [310, 28] width 508 height 52
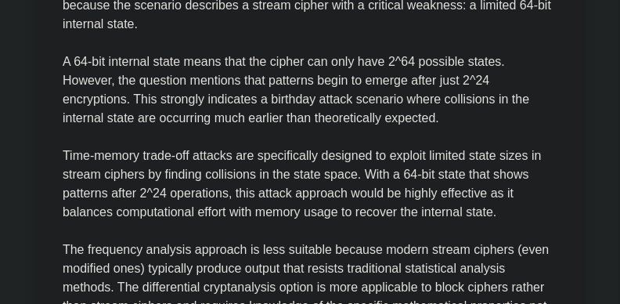
scroll to position [899, 0]
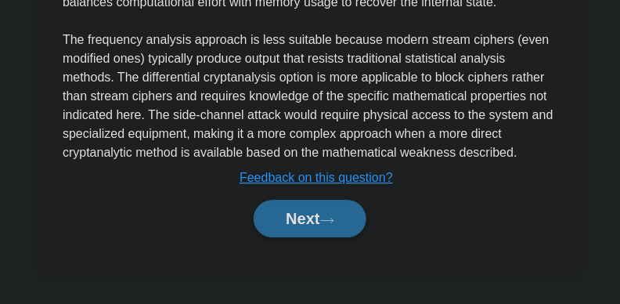
click at [335, 225] on button "Next" at bounding box center [310, 219] width 112 height 38
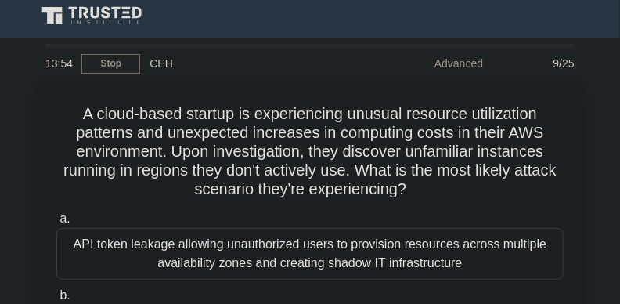
scroll to position [0, 0]
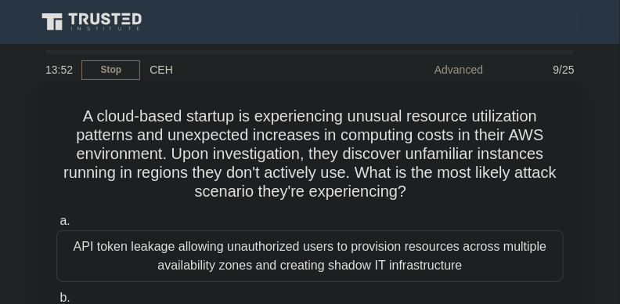
drag, startPoint x: 85, startPoint y: 112, endPoint x: 454, endPoint y: 186, distance: 377.2
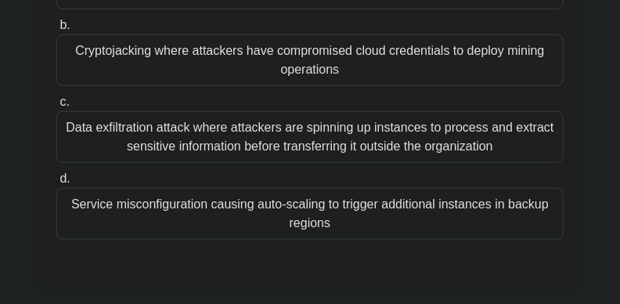
scroll to position [249, 0]
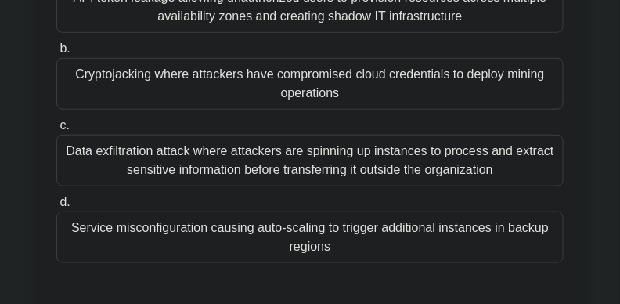
click at [480, 248] on div "Service misconfiguration causing auto-scaling to trigger additional instances i…" at bounding box center [310, 238] width 508 height 52
click at [56, 208] on input "d. Service misconfiguration causing auto-scaling to trigger additional instance…" at bounding box center [56, 202] width 0 height 10
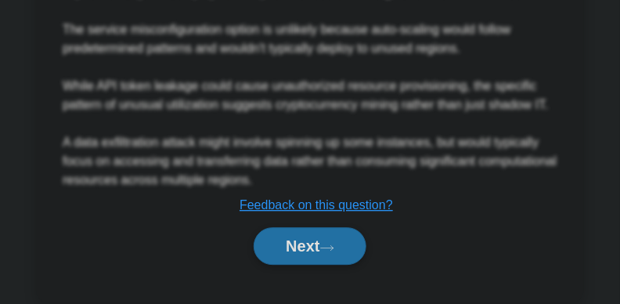
scroll to position [805, 0]
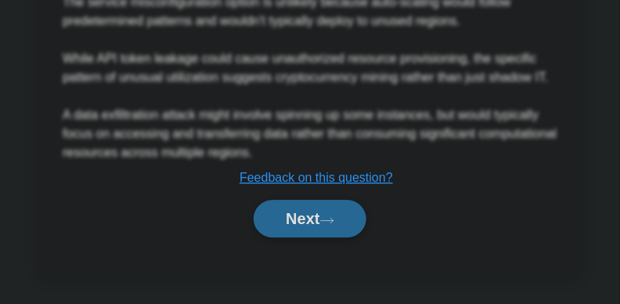
click at [365, 216] on button "Next" at bounding box center [310, 219] width 112 height 38
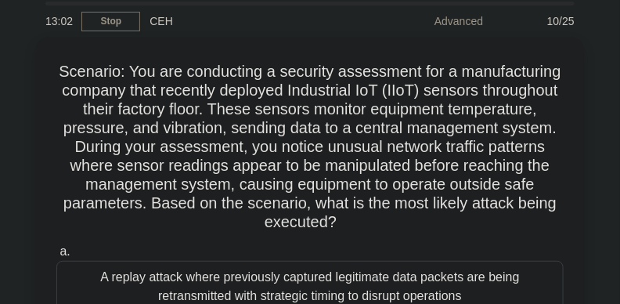
scroll to position [0, 0]
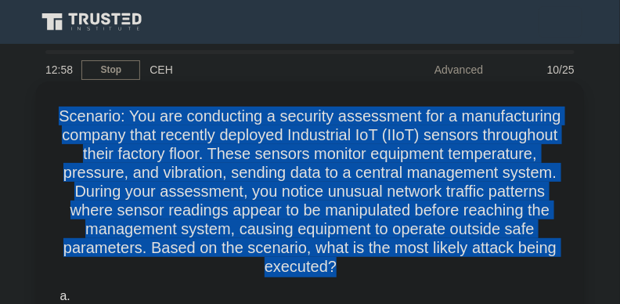
drag, startPoint x: 61, startPoint y: 112, endPoint x: 382, endPoint y: 183, distance: 328.1
click at [457, 267] on h5 "Scenario: You are conducting a security assessment for a manufacturing company …" at bounding box center [310, 192] width 511 height 171
click at [201, 168] on h5 "Scenario: You are conducting a security assessment for a manufacturing company …" at bounding box center [310, 192] width 511 height 171
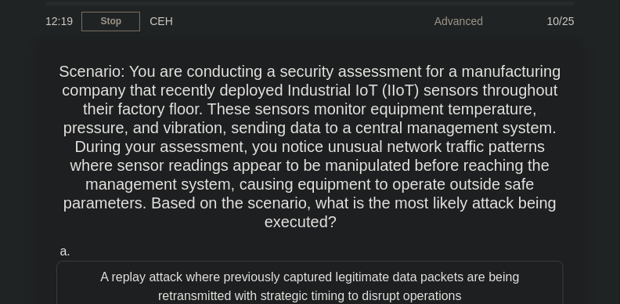
scroll to position [46, 0]
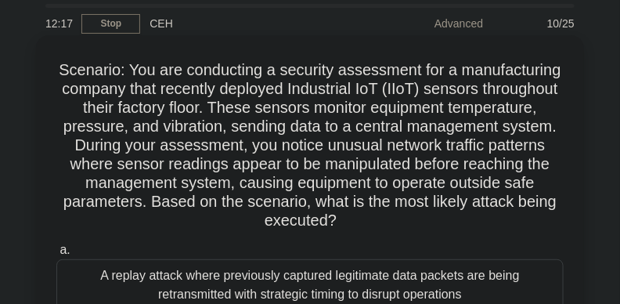
drag, startPoint x: 79, startPoint y: 75, endPoint x: 560, endPoint y: 220, distance: 502.4
click at [560, 220] on h5 "Scenario: You are conducting a security assessment for a manufacturing company …" at bounding box center [310, 145] width 511 height 171
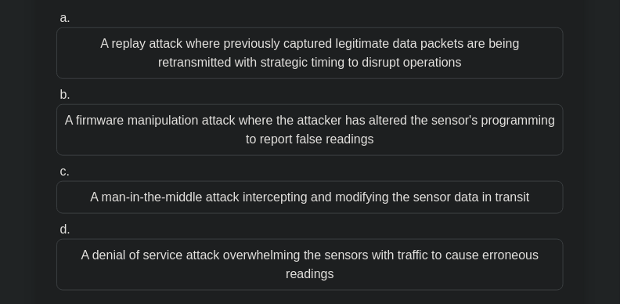
scroll to position [281, 0]
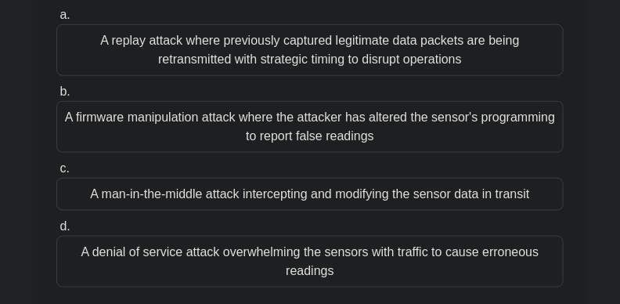
click at [445, 265] on div "A denial of service attack overwhelming the sensors with traffic to cause erron…" at bounding box center [310, 262] width 508 height 52
click at [56, 232] on input "d. A denial of service attack overwhelming the sensors with traffic to cause er…" at bounding box center [56, 227] width 0 height 10
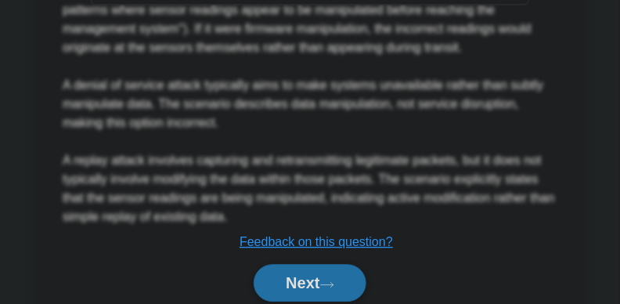
scroll to position [843, 0]
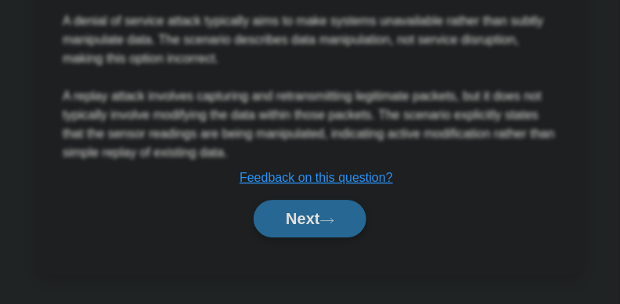
click at [337, 213] on button "Next" at bounding box center [310, 219] width 112 height 38
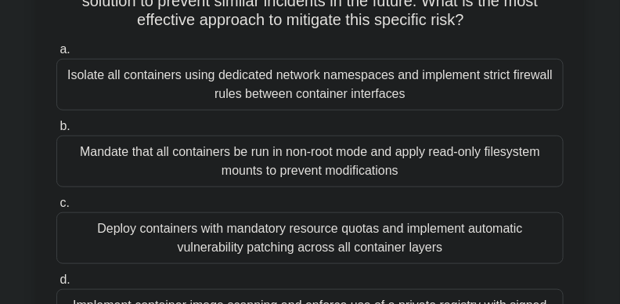
scroll to position [0, 0]
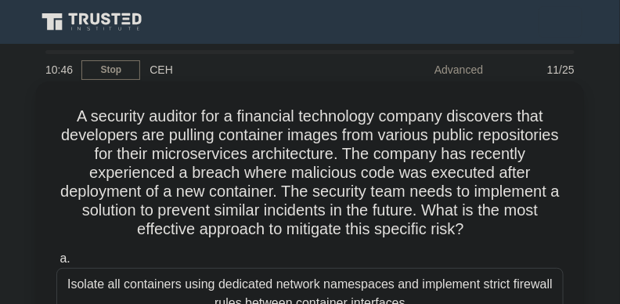
drag, startPoint x: 64, startPoint y: 113, endPoint x: 577, endPoint y: 232, distance: 526.8
drag, startPoint x: 68, startPoint y: 91, endPoint x: 534, endPoint y: 237, distance: 488.4
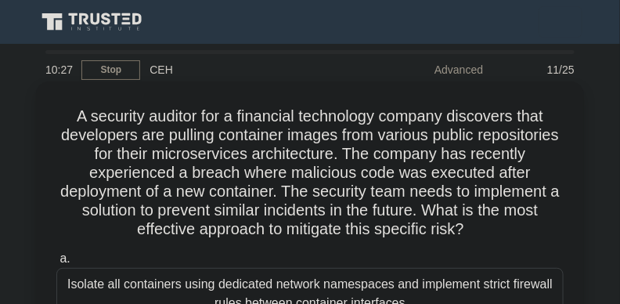
click at [483, 222] on icon ".spinner_0XTQ{transform-origin:center;animation:spinner_y6GP .75s linear infini…" at bounding box center [474, 230] width 19 height 19
drag, startPoint x: 489, startPoint y: 233, endPoint x: 55, endPoint y: 116, distance: 449.4
click at [55, 116] on h5 "A security auditor for a financial technology company discovers that developers…" at bounding box center [310, 173] width 511 height 133
click at [57, 123] on h5 "A security auditor for a financial technology company discovers that developers…" at bounding box center [310, 173] width 511 height 133
drag, startPoint x: 64, startPoint y: 117, endPoint x: 501, endPoint y: 229, distance: 451.3
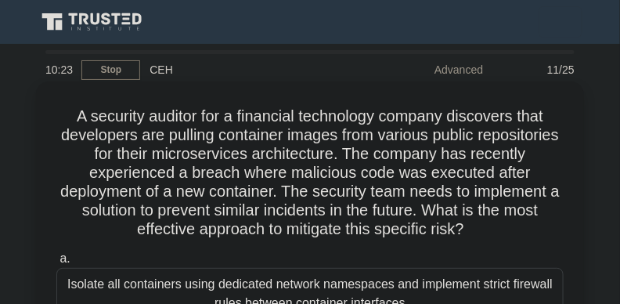
click at [501, 229] on h5 "A security auditor for a financial technology company discovers that developers…" at bounding box center [310, 173] width 511 height 133
click at [70, 129] on h5 "A security auditor for a financial technology company discovers that developers…" at bounding box center [310, 173] width 511 height 133
drag, startPoint x: 63, startPoint y: 113, endPoint x: 473, endPoint y: 215, distance: 423.0
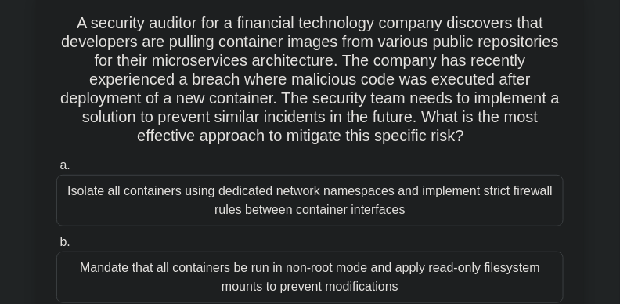
scroll to position [96, 0]
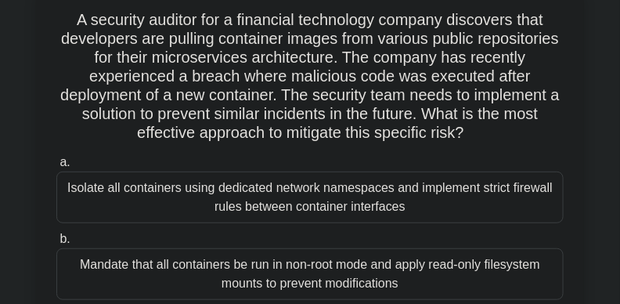
click at [94, 139] on h5 "A security auditor for a financial technology company discovers that developers…" at bounding box center [310, 76] width 511 height 133
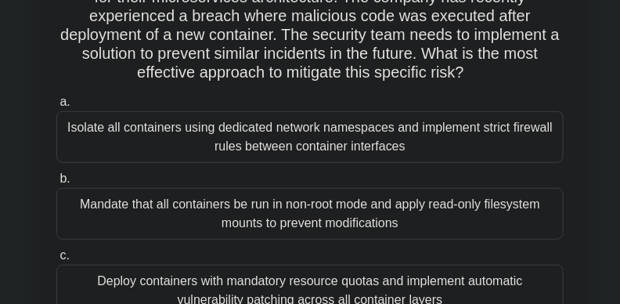
scroll to position [155, 0]
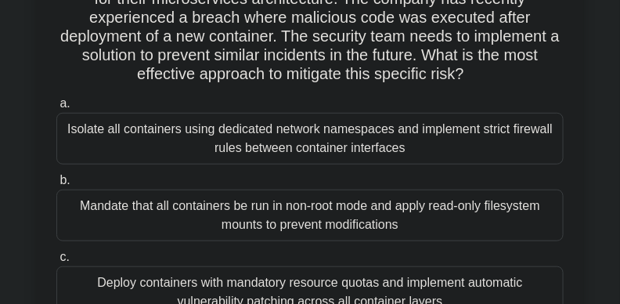
click at [414, 144] on div "Isolate all containers using dedicated network namespaces and implement strict …" at bounding box center [310, 139] width 508 height 52
click at [56, 109] on input "a. Isolate all containers using dedicated network namespaces and implement stri…" at bounding box center [56, 104] width 0 height 10
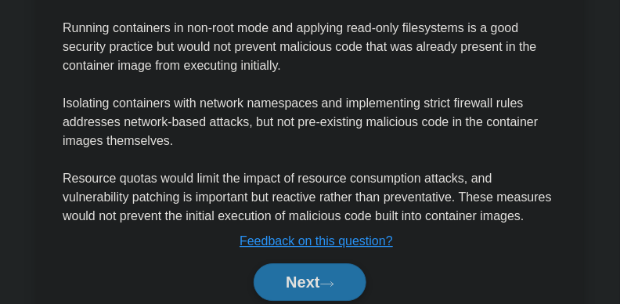
scroll to position [899, 0]
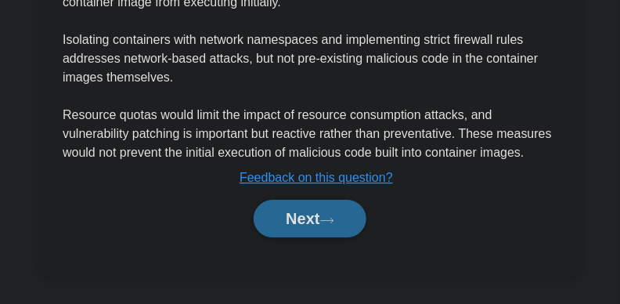
click at [263, 207] on button "Next" at bounding box center [310, 219] width 112 height 38
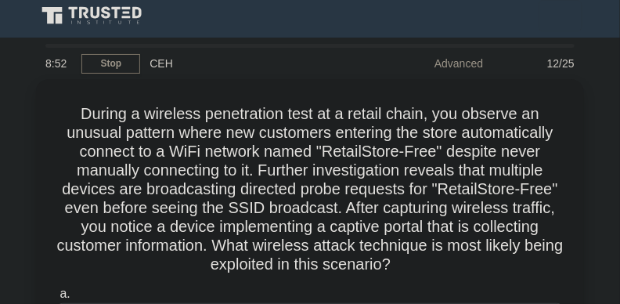
scroll to position [0, 0]
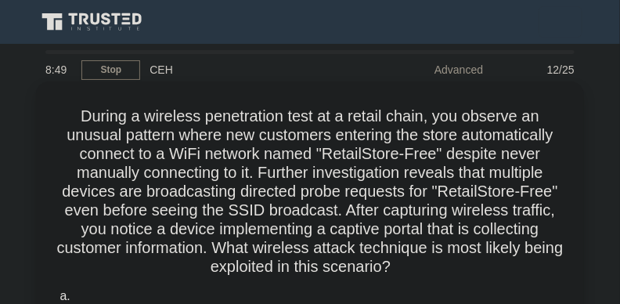
drag, startPoint x: 70, startPoint y: 112, endPoint x: 446, endPoint y: 262, distance: 404.7
click at [446, 262] on h5 "During a wireless penetration test at a retail chain, you observe an unusual pa…" at bounding box center [310, 192] width 511 height 171
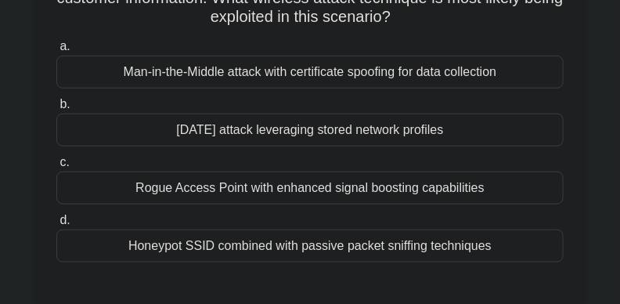
scroll to position [269, 0]
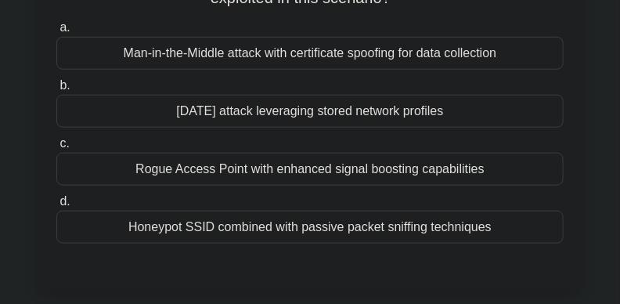
click at [521, 164] on div "Rogue Access Point with enhanced signal boosting capabilities" at bounding box center [310, 169] width 508 height 33
click at [56, 149] on input "c. Rogue Access Point with enhanced signal boosting capabilities" at bounding box center [56, 144] width 0 height 10
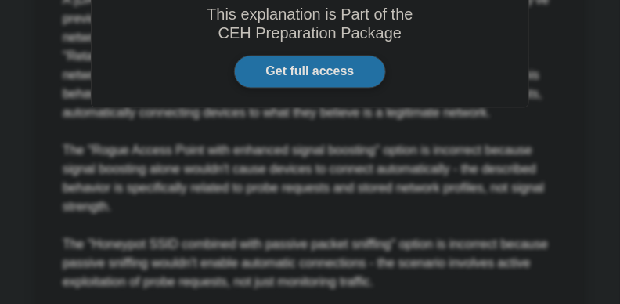
scroll to position [862, 0]
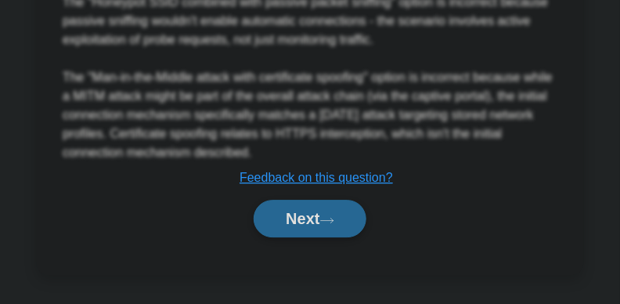
click at [303, 235] on button "Next" at bounding box center [310, 219] width 112 height 38
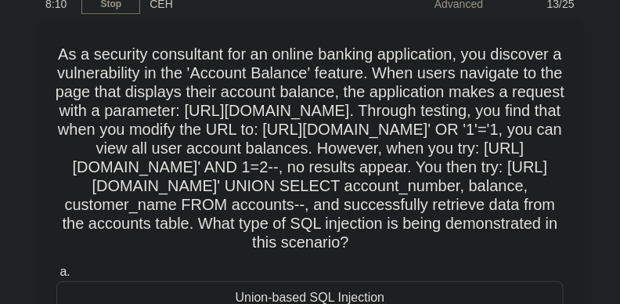
scroll to position [85, 0]
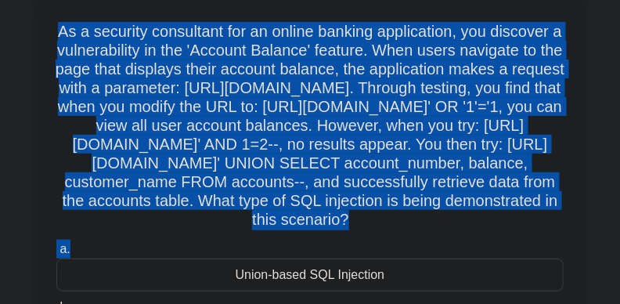
drag, startPoint x: 52, startPoint y: 36, endPoint x: 451, endPoint y: 283, distance: 469.0
click at [451, 283] on div "As a security consultant for an online banking application, you discover a vuln…" at bounding box center [310, 254] width 536 height 503
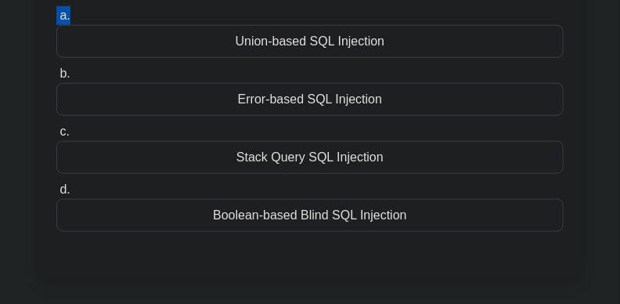
scroll to position [339, 0]
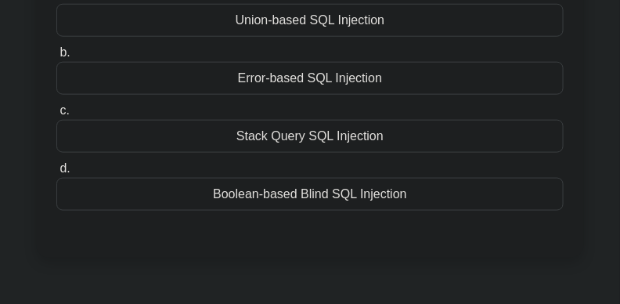
click at [320, 37] on div "Union-based SQL Injection" at bounding box center [310, 20] width 508 height 33
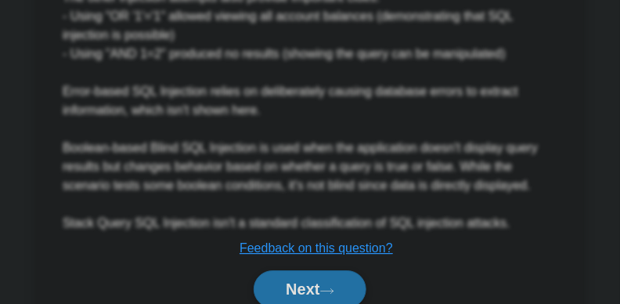
scroll to position [917, 0]
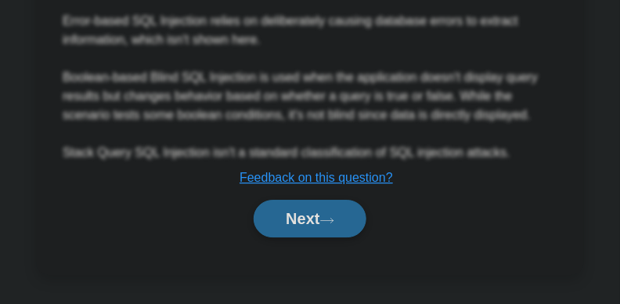
click at [309, 226] on button "Next" at bounding box center [310, 219] width 112 height 38
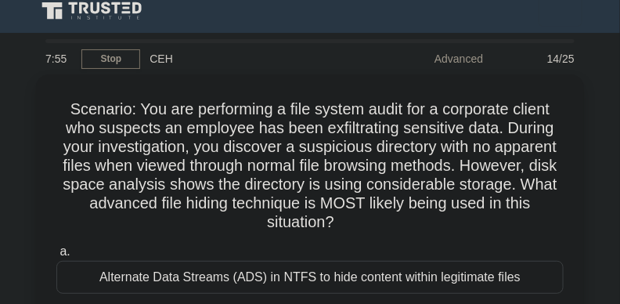
scroll to position [0, 0]
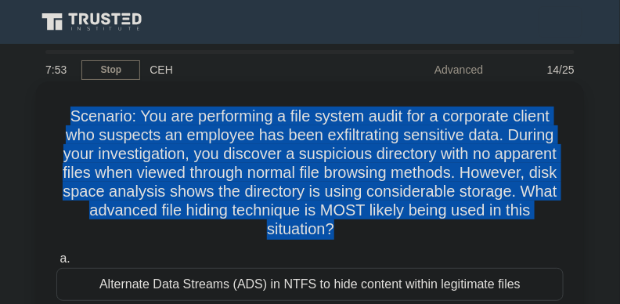
drag, startPoint x: 56, startPoint y: 116, endPoint x: 330, endPoint y: 229, distance: 296.5
click at [330, 229] on h5 "Scenario: You are performing a file system audit for a corporate client who sus…" at bounding box center [310, 173] width 511 height 133
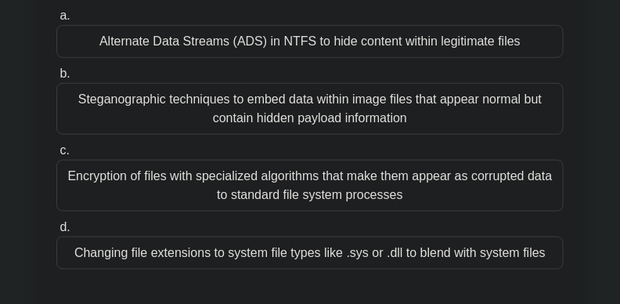
scroll to position [255, 0]
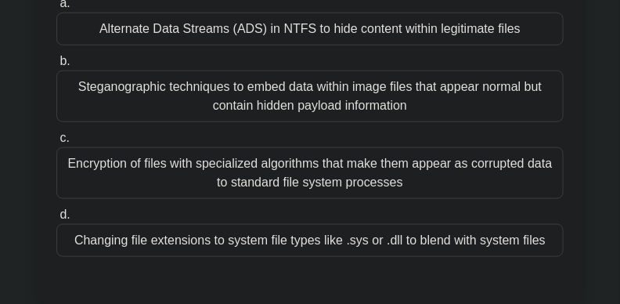
click at [313, 92] on div "Steganographic techniques to embed data within image files that appear normal b…" at bounding box center [310, 97] width 508 height 52
click at [56, 67] on input "b. Steganographic techniques to embed data within image files that appear norma…" at bounding box center [56, 61] width 0 height 10
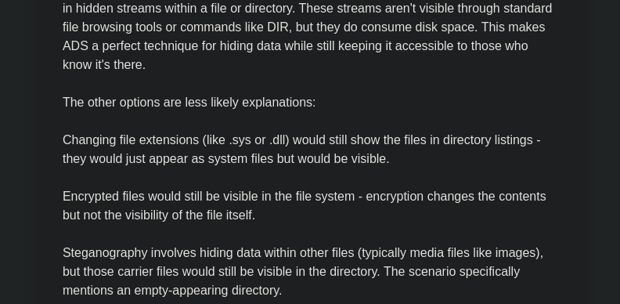
scroll to position [824, 0]
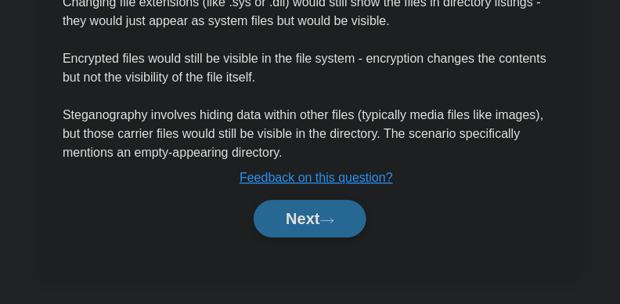
click at [272, 219] on button "Next" at bounding box center [310, 219] width 112 height 38
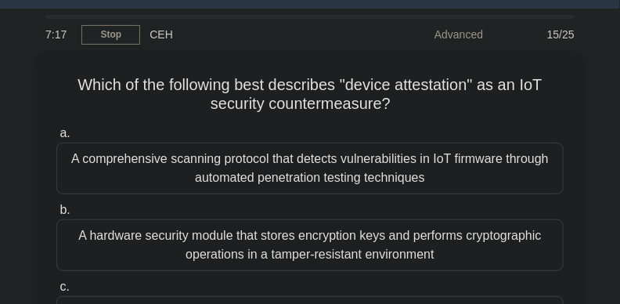
scroll to position [28, 0]
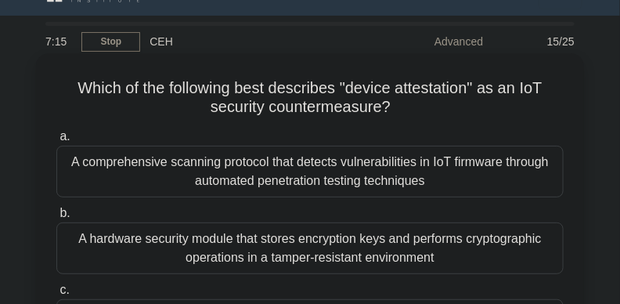
drag, startPoint x: 63, startPoint y: 84, endPoint x: 444, endPoint y: 110, distance: 381.7
click at [444, 110] on h5 "Which of the following best describes "device attestation" as an IoT security c…" at bounding box center [310, 97] width 511 height 39
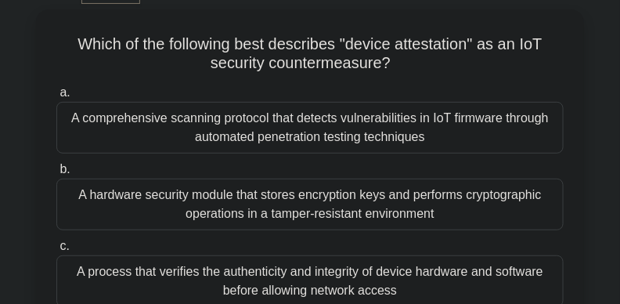
scroll to position [71, 0]
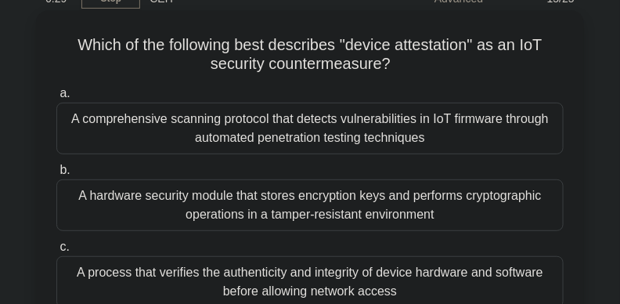
click at [500, 126] on div "A comprehensive scanning protocol that detects vulnerabilities in IoT firmware …" at bounding box center [310, 129] width 508 height 52
click at [56, 99] on input "a. A comprehensive scanning protocol that detects vulnerabilities in IoT firmwa…" at bounding box center [56, 94] width 0 height 10
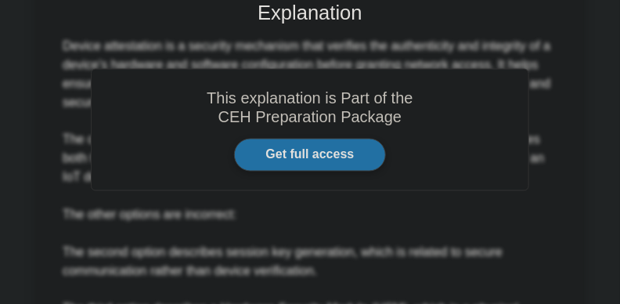
scroll to position [711, 0]
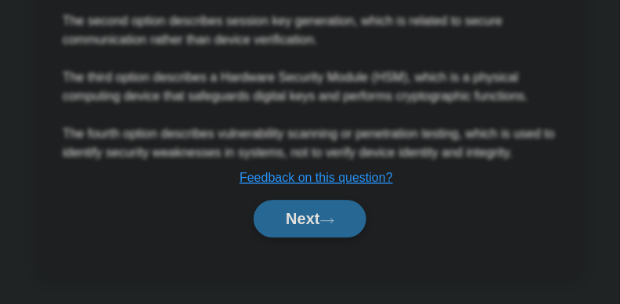
click at [284, 229] on button "Next" at bounding box center [310, 219] width 112 height 38
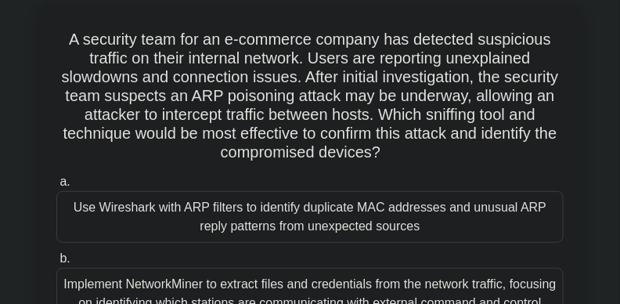
scroll to position [38, 0]
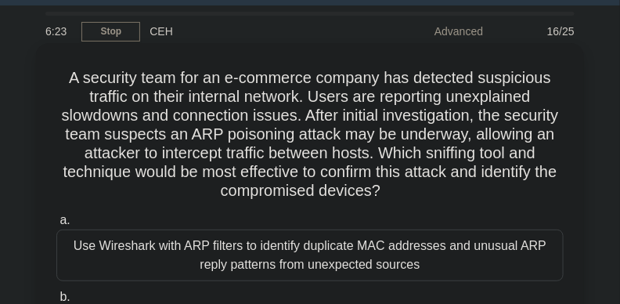
drag, startPoint x: 57, startPoint y: 74, endPoint x: 505, endPoint y: 190, distance: 462.9
click at [507, 190] on h5 "A security team for an e-commerce company has detected suspicious traffic on th…" at bounding box center [310, 134] width 511 height 133
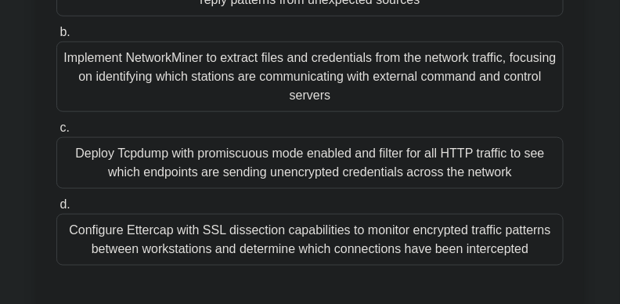
scroll to position [319, 0]
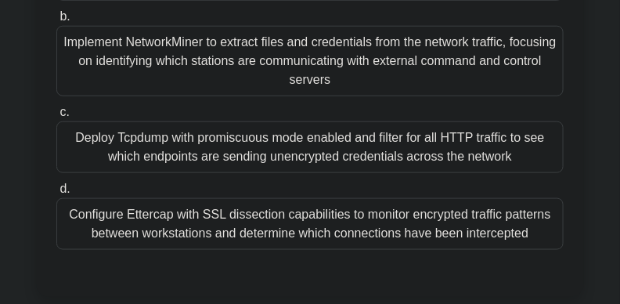
click at [335, 238] on div "Configure Ettercap with SSL dissection capabilities to monitor encrypted traffi…" at bounding box center [310, 224] width 508 height 52
click at [56, 194] on input "d. Configure Ettercap with SSL dissection capabilities to monitor encrypted tra…" at bounding box center [56, 189] width 0 height 10
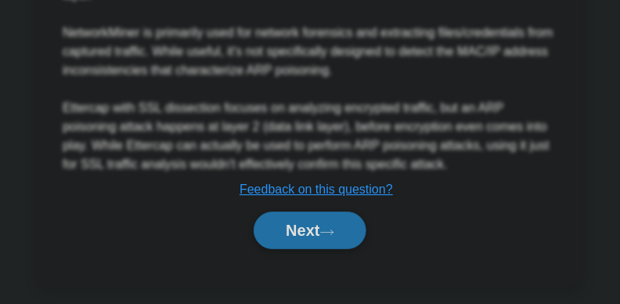
scroll to position [968, 0]
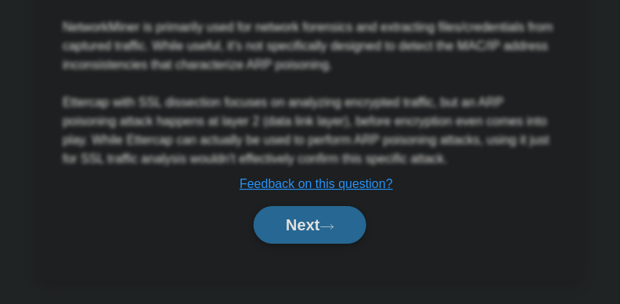
click at [334, 231] on icon at bounding box center [327, 226] width 14 height 9
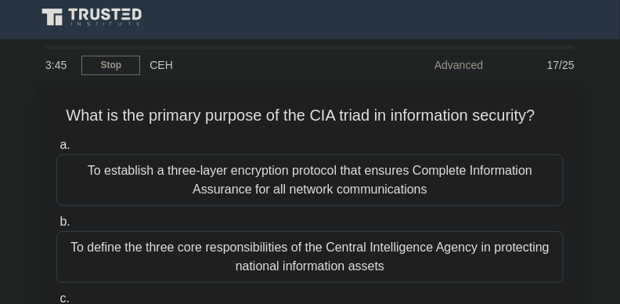
scroll to position [3, 0]
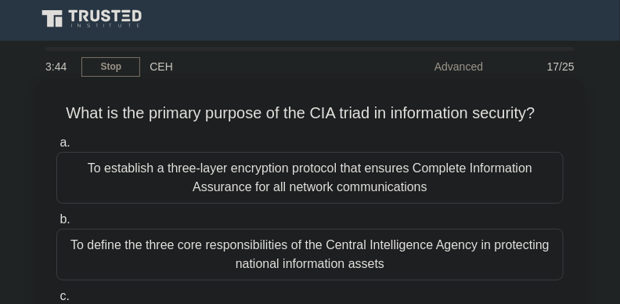
click at [283, 114] on h5 "What is the primary purpose of the CIA triad in information security? .spinner_…" at bounding box center [310, 113] width 511 height 20
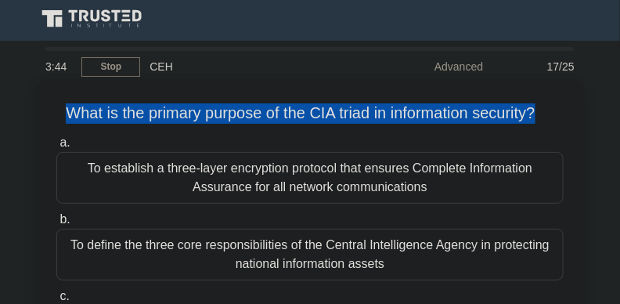
click at [283, 114] on h5 "What is the primary purpose of the CIA triad in information security? .spinner_…" at bounding box center [310, 113] width 511 height 20
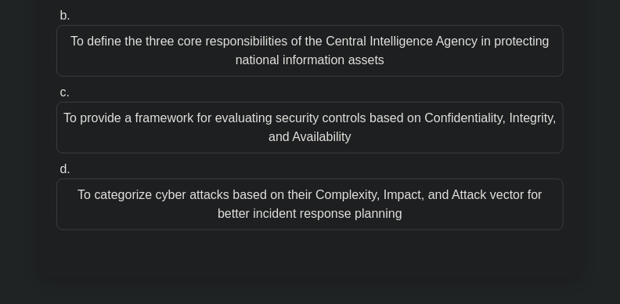
scroll to position [210, 0]
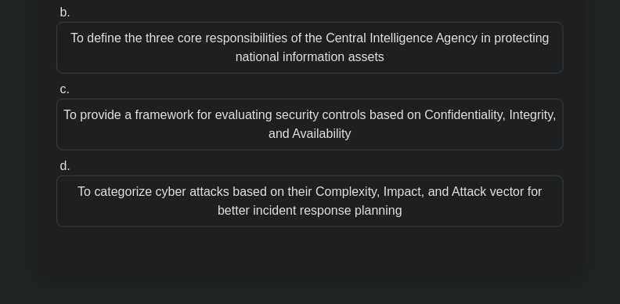
click at [366, 150] on div "To provide a framework for evaluating security controls based on Confidentialit…" at bounding box center [310, 125] width 508 height 52
click at [56, 95] on input "c. To provide a framework for evaluating security controls based on Confidentia…" at bounding box center [56, 90] width 0 height 10
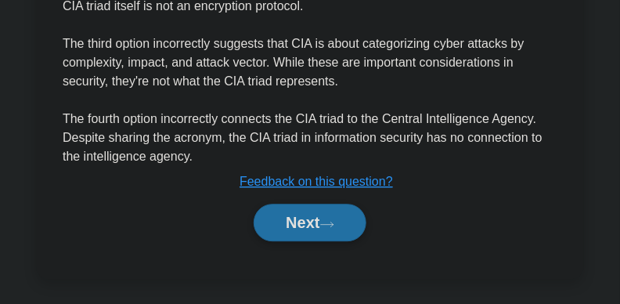
scroll to position [785, 0]
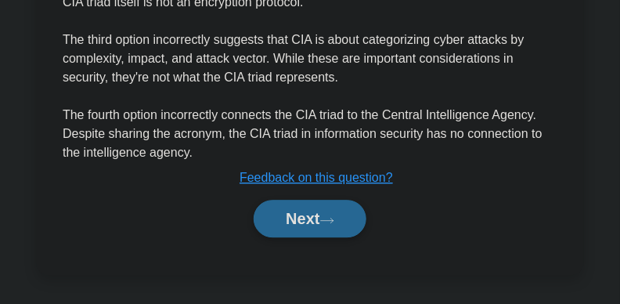
click at [291, 233] on button "Next" at bounding box center [310, 219] width 112 height 38
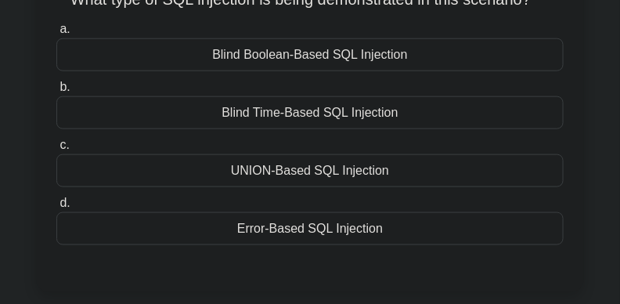
scroll to position [345, 0]
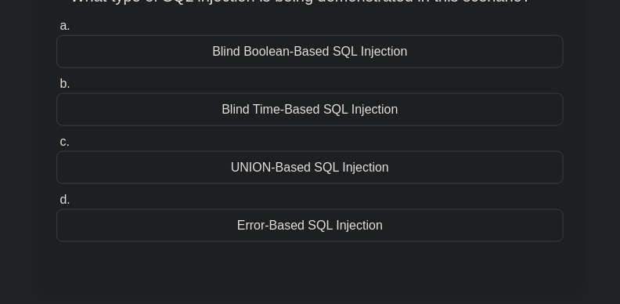
drag, startPoint x: 71, startPoint y: 12, endPoint x: 353, endPoint y: 67, distance: 287.5
drag, startPoint x: 333, startPoint y: 58, endPoint x: 297, endPoint y: 42, distance: 39.6
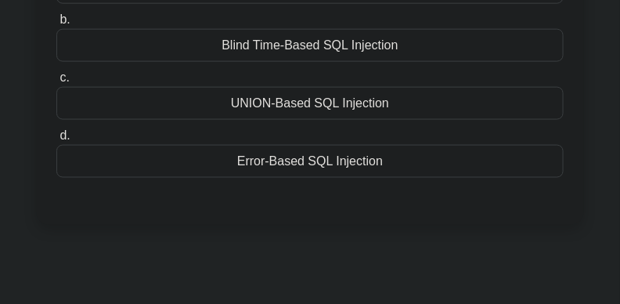
scroll to position [427, 0]
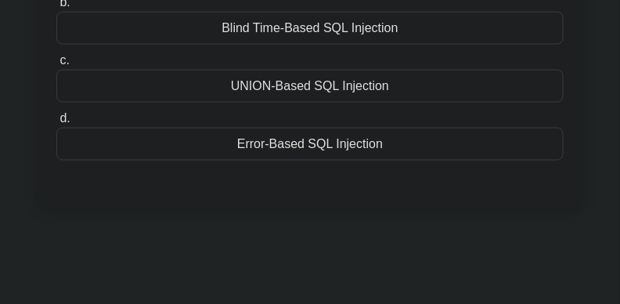
click at [301, 45] on div "Blind Time-Based SQL Injection" at bounding box center [310, 28] width 508 height 33
click at [56, 8] on input "b. Blind Time-Based SQL Injection" at bounding box center [56, 3] width 0 height 10
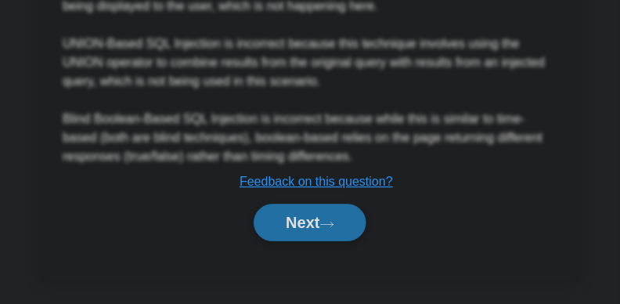
scroll to position [1011, 0]
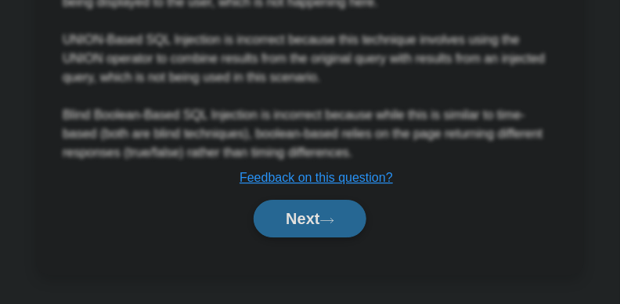
click at [284, 216] on button "Next" at bounding box center [310, 219] width 112 height 38
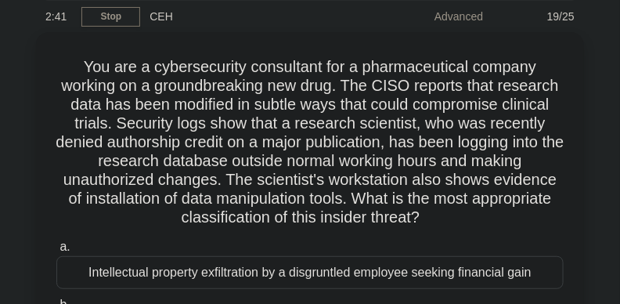
scroll to position [27, 0]
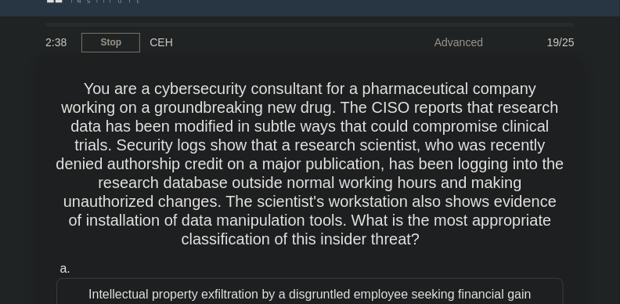
drag, startPoint x: 77, startPoint y: 84, endPoint x: 501, endPoint y: 249, distance: 455.7
click at [501, 249] on h5 "You are a cybersecurity consultant for a pharmaceutical company working on a gr…" at bounding box center [310, 164] width 511 height 171
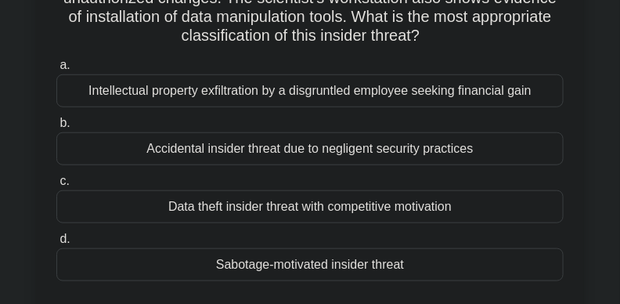
scroll to position [244, 0]
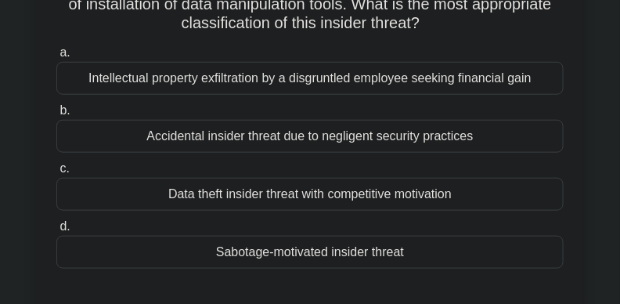
click at [443, 192] on div "Data theft insider threat with competitive motivation" at bounding box center [310, 194] width 508 height 33
click at [56, 174] on input "c. Data theft insider threat with competitive motivation" at bounding box center [56, 169] width 0 height 10
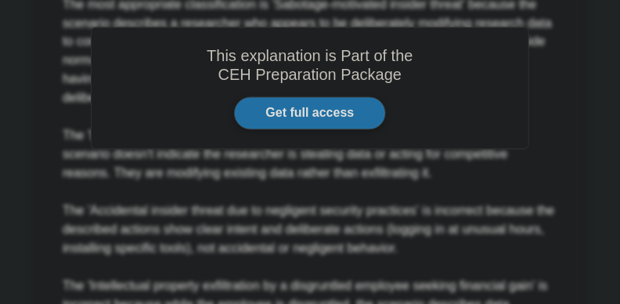
scroll to position [768, 0]
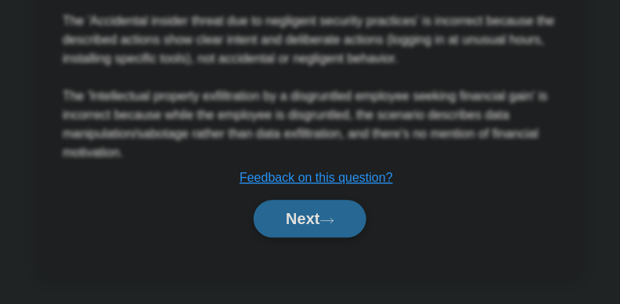
click at [288, 204] on button "Next" at bounding box center [310, 219] width 112 height 38
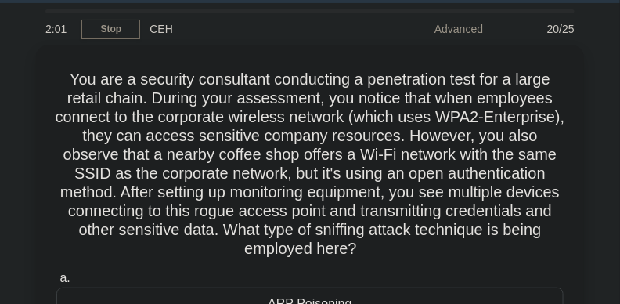
scroll to position [31, 0]
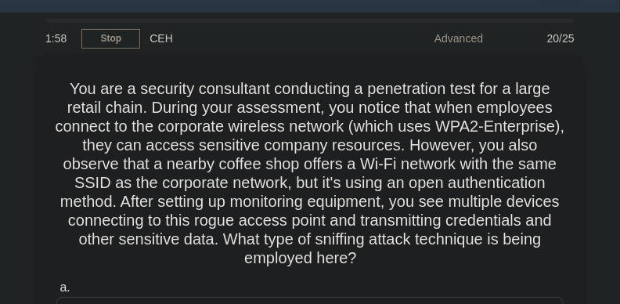
drag, startPoint x: 454, startPoint y: 255, endPoint x: 23, endPoint y: 72, distance: 468.7
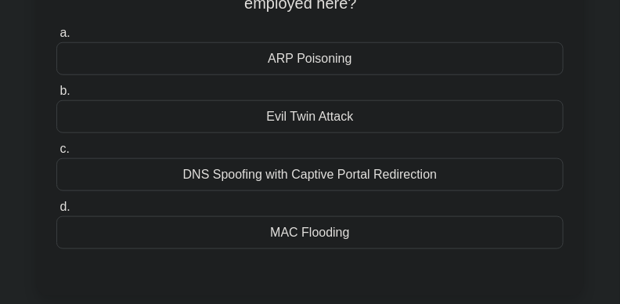
scroll to position [288, 0]
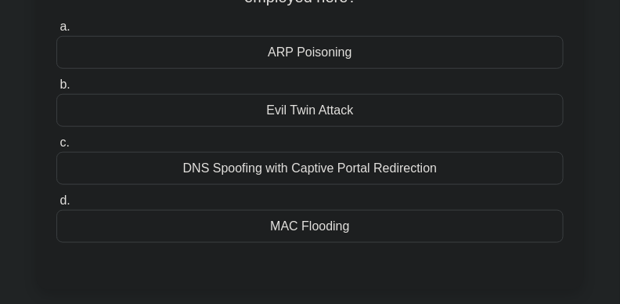
click at [356, 110] on div "Evil Twin Attack" at bounding box center [310, 110] width 508 height 33
click at [56, 90] on input "b. Evil Twin Attack" at bounding box center [56, 85] width 0 height 10
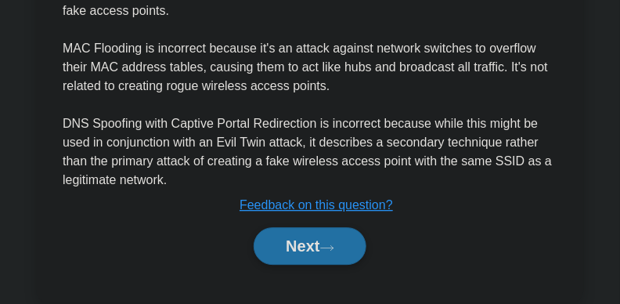
scroll to position [804, 0]
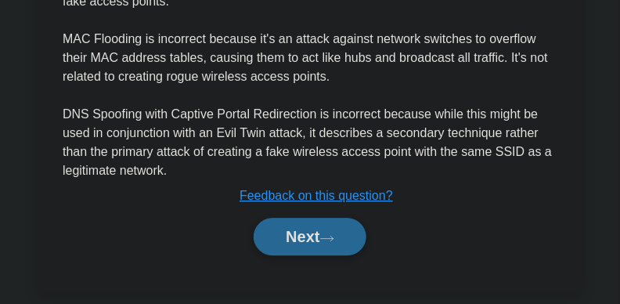
click at [332, 231] on button "Next" at bounding box center [310, 237] width 112 height 38
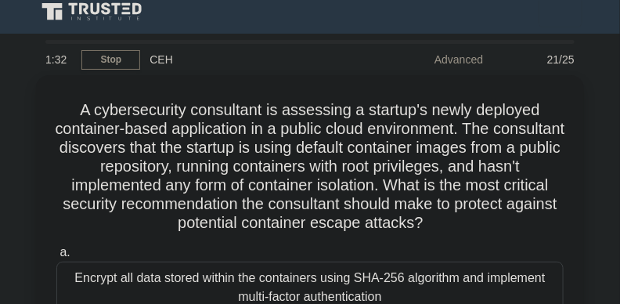
scroll to position [0, 0]
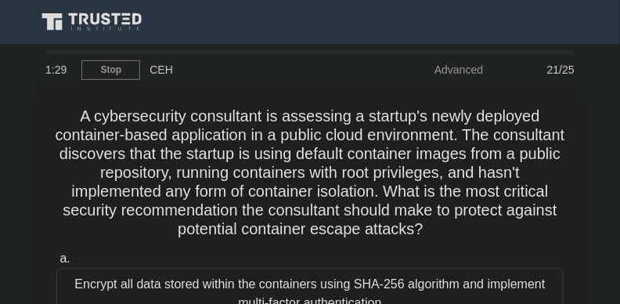
drag, startPoint x: 476, startPoint y: 230, endPoint x: 78, endPoint y: 107, distance: 416.6
click at [78, 107] on h5 "A cybersecurity consultant is assessing a startup's newly deployed container-ba…" at bounding box center [310, 173] width 511 height 133
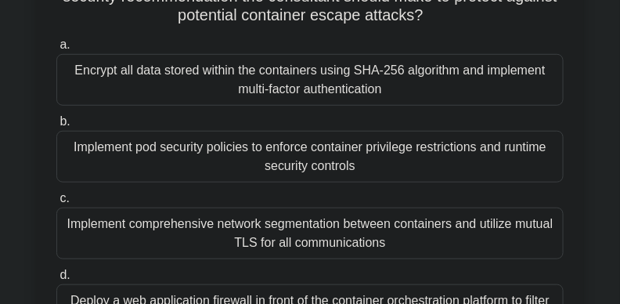
scroll to position [219, 0]
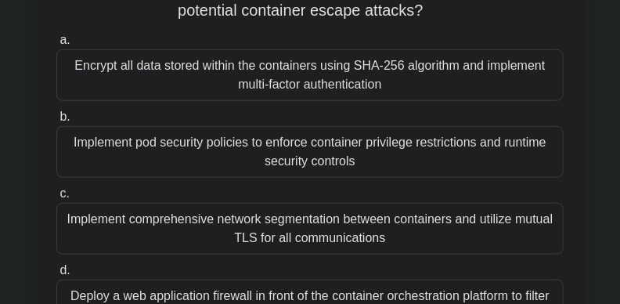
click at [320, 69] on div "Encrypt all data stored within the containers using SHA-256 algorithm and imple…" at bounding box center [310, 75] width 508 height 52
click at [56, 45] on input "a. Encrypt all data stored within the containers using SHA-256 algorithm and im…" at bounding box center [56, 40] width 0 height 10
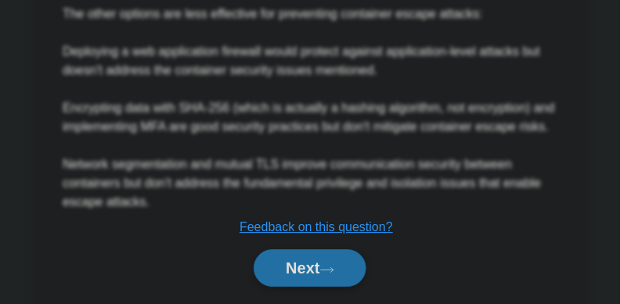
scroll to position [926, 0]
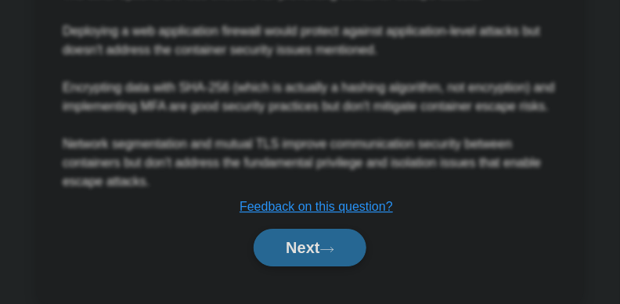
click at [300, 258] on button "Next" at bounding box center [310, 248] width 112 height 38
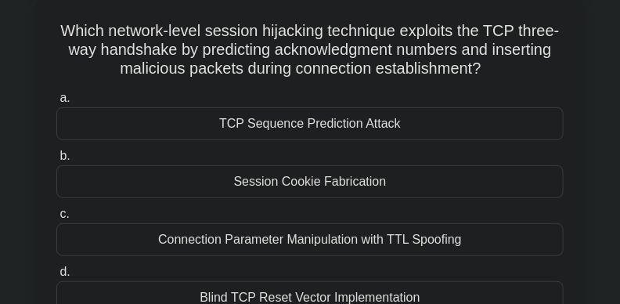
scroll to position [0, 0]
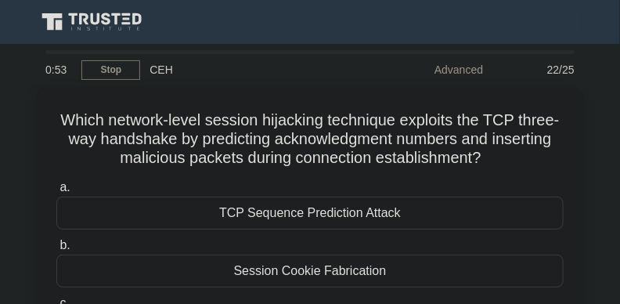
drag, startPoint x: 497, startPoint y: 149, endPoint x: 11, endPoint y: 96, distance: 488.6
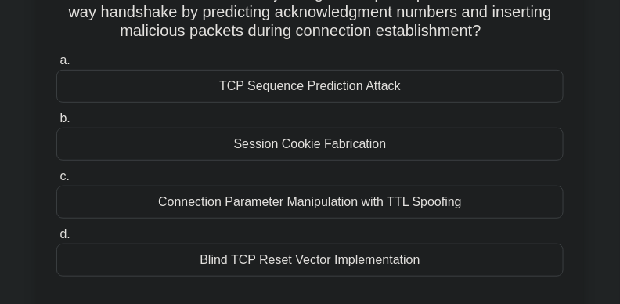
scroll to position [137, 0]
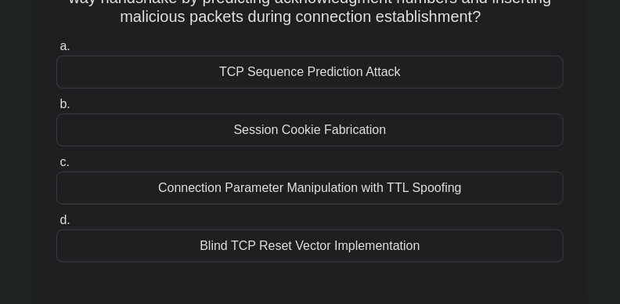
click at [346, 77] on div "TCP Sequence Prediction Attack" at bounding box center [310, 72] width 508 height 33
click at [56, 52] on input "a. TCP Sequence Prediction Attack" at bounding box center [56, 47] width 0 height 10
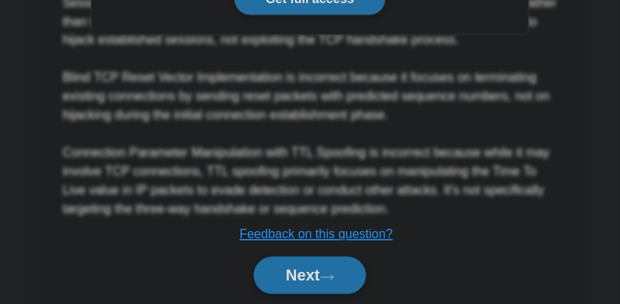
scroll to position [635, 0]
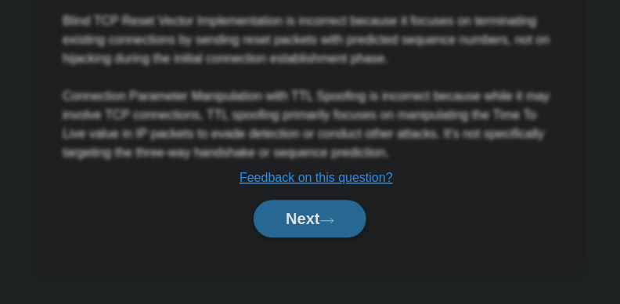
click at [343, 213] on button "Next" at bounding box center [310, 219] width 112 height 38
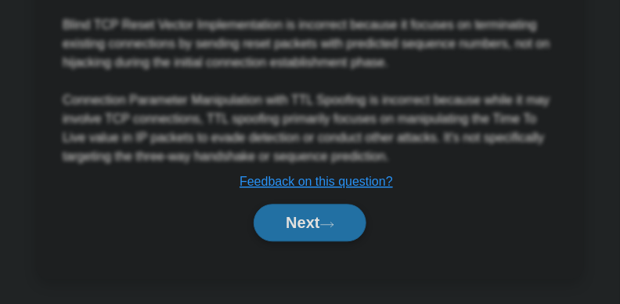
scroll to position [535, 0]
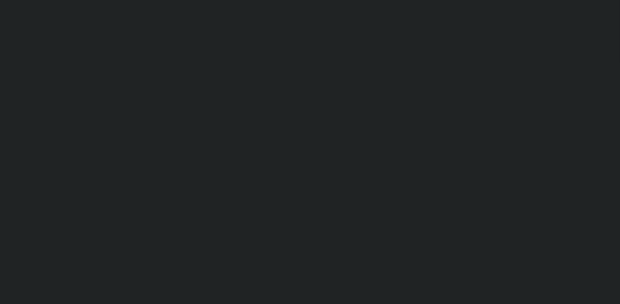
drag, startPoint x: 612, startPoint y: 251, endPoint x: 626, endPoint y: 114, distance: 137.8
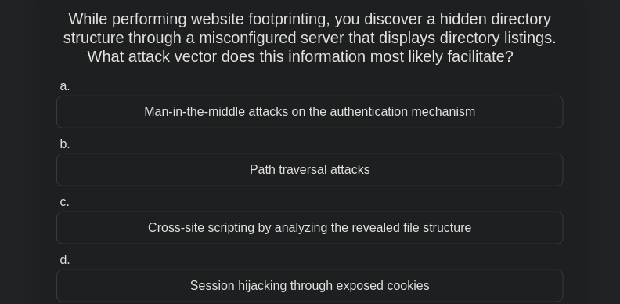
scroll to position [93, 0]
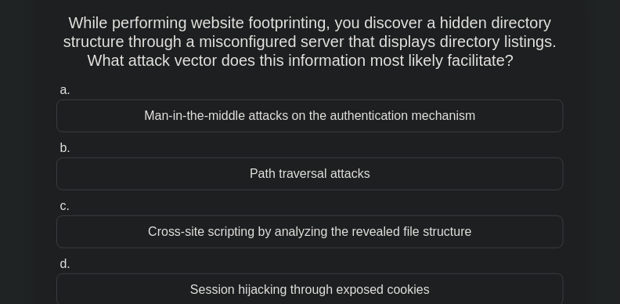
click at [303, 190] on div "Path traversal attacks" at bounding box center [310, 173] width 508 height 33
click at [56, 154] on input "b. Path traversal attacks" at bounding box center [56, 148] width 0 height 10
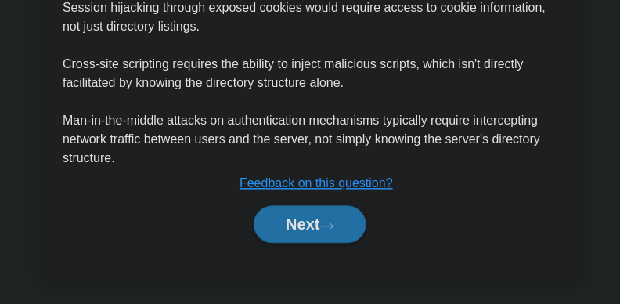
scroll to position [678, 0]
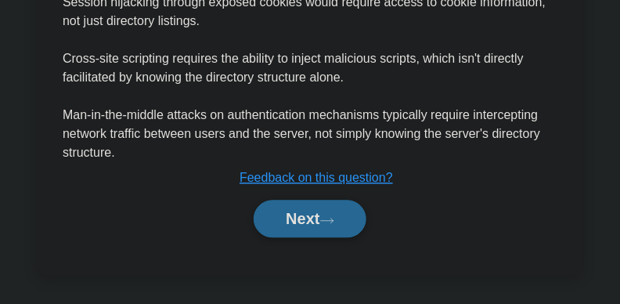
click at [309, 237] on button "Next" at bounding box center [310, 219] width 112 height 38
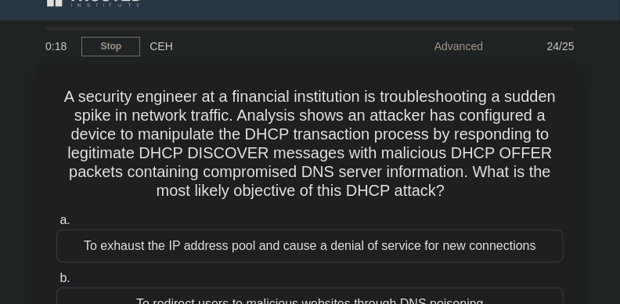
scroll to position [18, 0]
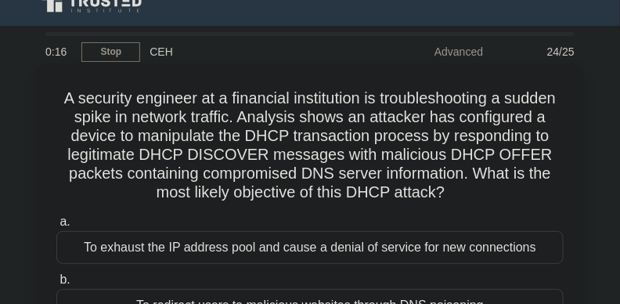
drag, startPoint x: 73, startPoint y: 97, endPoint x: 506, endPoint y: 187, distance: 442.5
click at [506, 187] on h5 "A security engineer at a financial institution is troubleshooting a sudden spik…" at bounding box center [310, 146] width 511 height 114
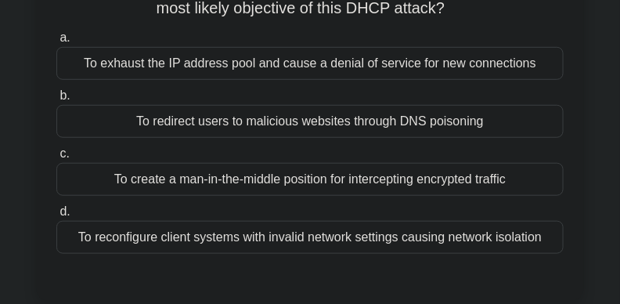
scroll to position [198, 0]
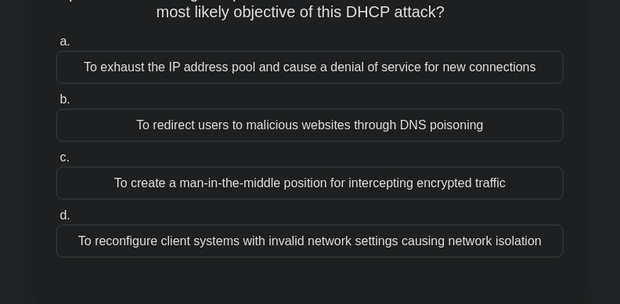
click at [353, 188] on div "To create a man-in-the-middle position for intercepting encrypted traffic" at bounding box center [310, 183] width 508 height 33
click at [56, 163] on input "c. To create a man-in-the-middle position for intercepting encrypted traffic" at bounding box center [56, 158] width 0 height 10
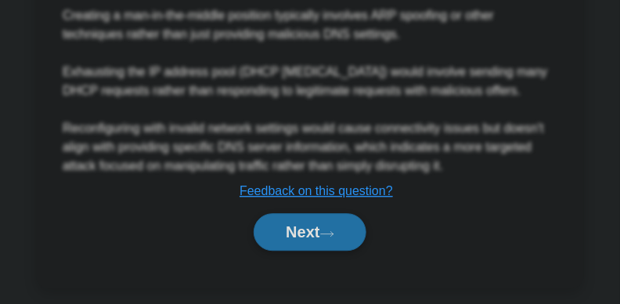
scroll to position [749, 0]
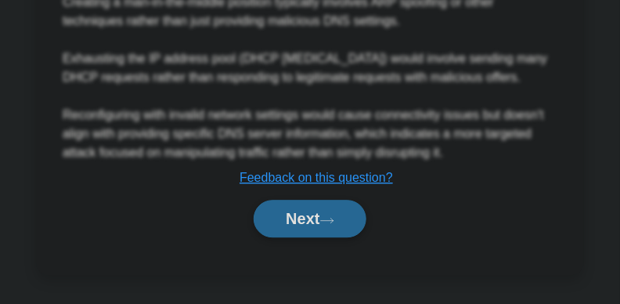
click at [309, 215] on button "Next" at bounding box center [310, 219] width 112 height 38
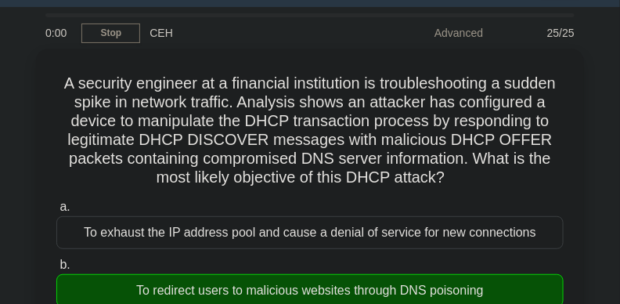
scroll to position [70, 0]
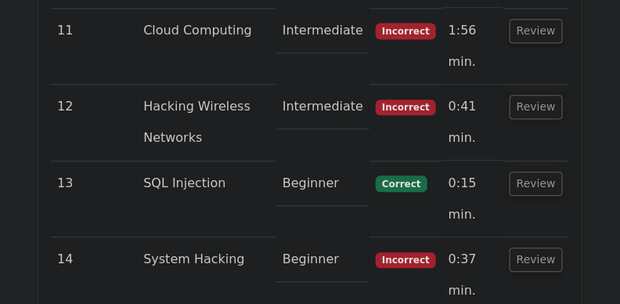
scroll to position [3241, 0]
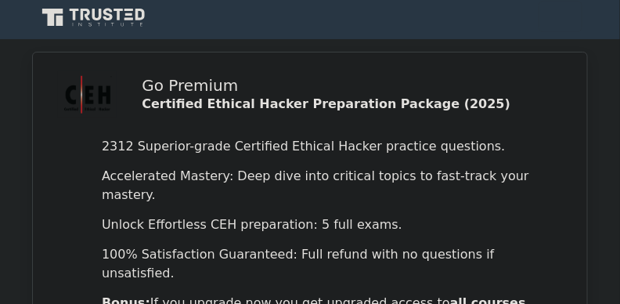
scroll to position [0, 0]
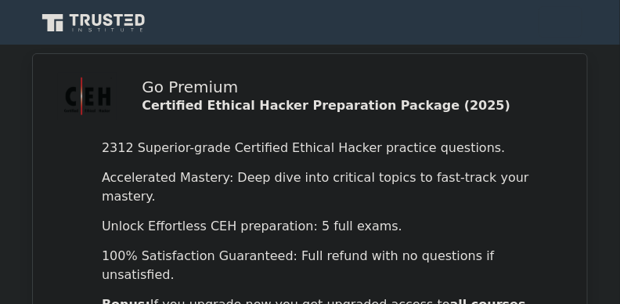
drag, startPoint x: 624, startPoint y: 234, endPoint x: 436, endPoint y: 81, distance: 243.4
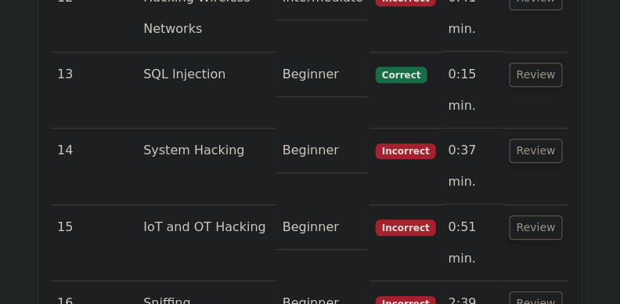
scroll to position [3298, 0]
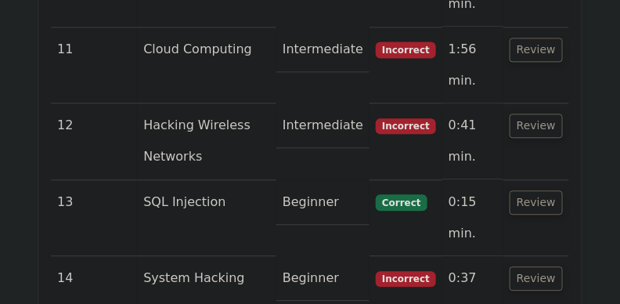
scroll to position [3312, 0]
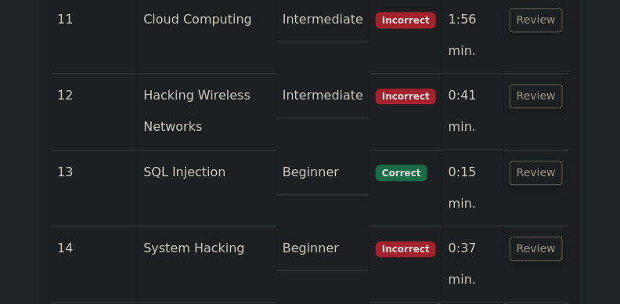
scroll to position [3191, 0]
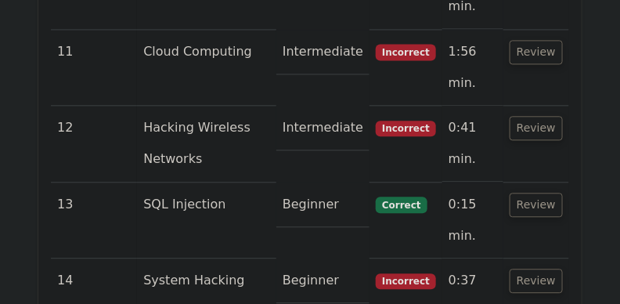
scroll to position [3117, 0]
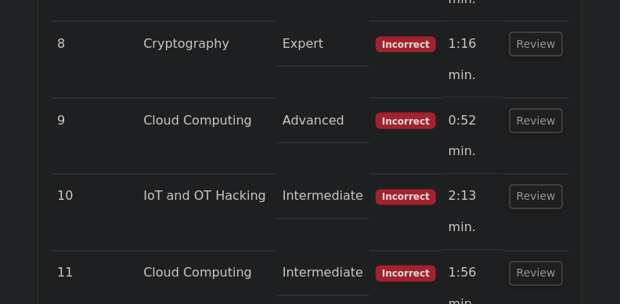
scroll to position [2939, 0]
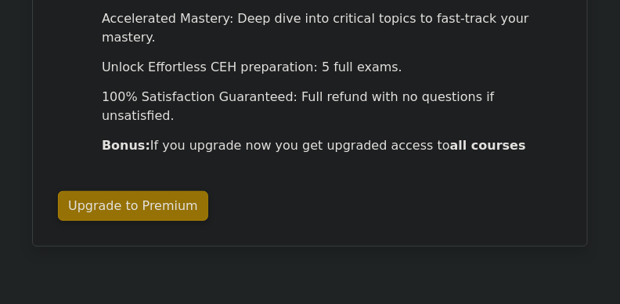
scroll to position [0, 0]
